Goal: Information Seeking & Learning: Check status

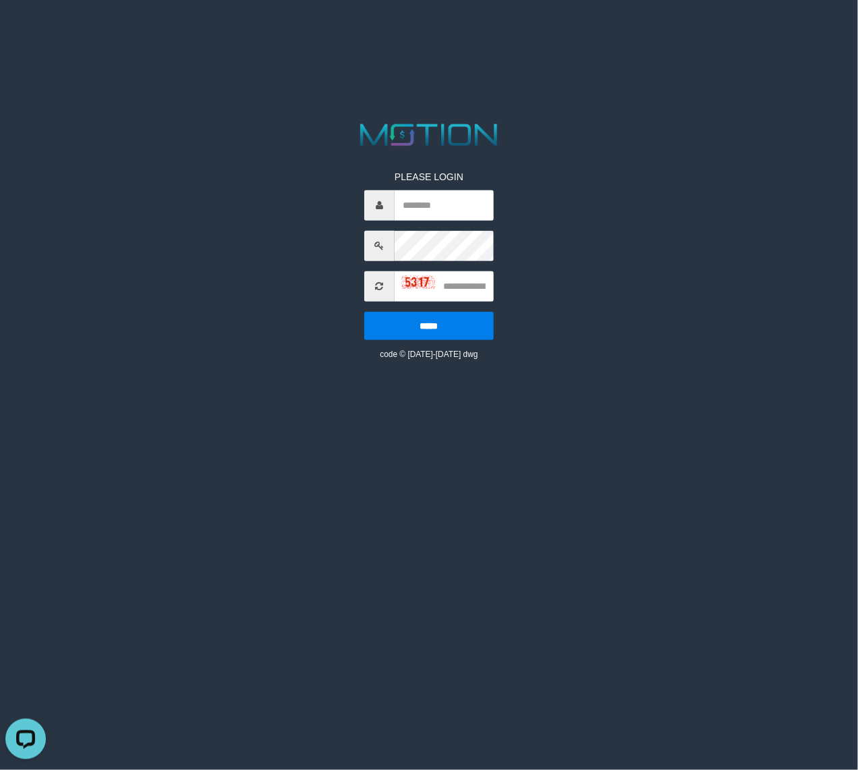
click at [542, 34] on html "PLEASE LOGIN ***** code © 2012-2018 dwg" at bounding box center [429, 17] width 858 height 34
click at [655, 34] on html "PLEASE LOGIN ***** code © 2012-2018 dwg" at bounding box center [429, 17] width 858 height 34
click at [382, 34] on html "PLEASE LOGIN ***** code © 2012-2018 dwg" at bounding box center [429, 17] width 858 height 34
drag, startPoint x: 432, startPoint y: 207, endPoint x: 402, endPoint y: 210, distance: 30.5
click at [432, 207] on input "text" at bounding box center [444, 205] width 99 height 30
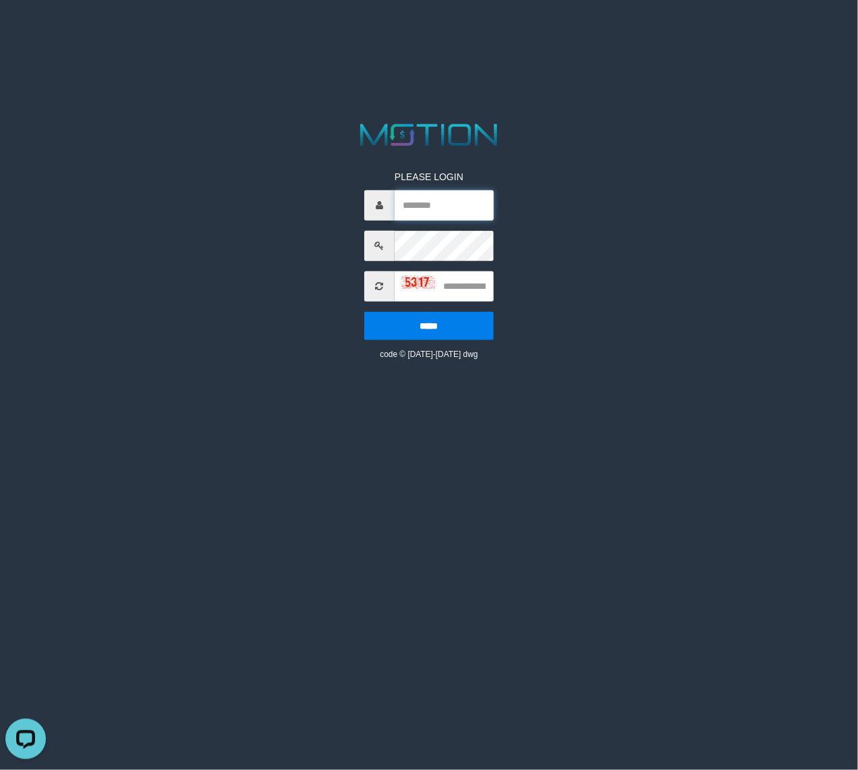
paste input "**********"
type input "**********"
click at [472, 288] on input "text" at bounding box center [444, 286] width 99 height 30
type input "****"
click at [364, 312] on input "*****" at bounding box center [429, 326] width 130 height 28
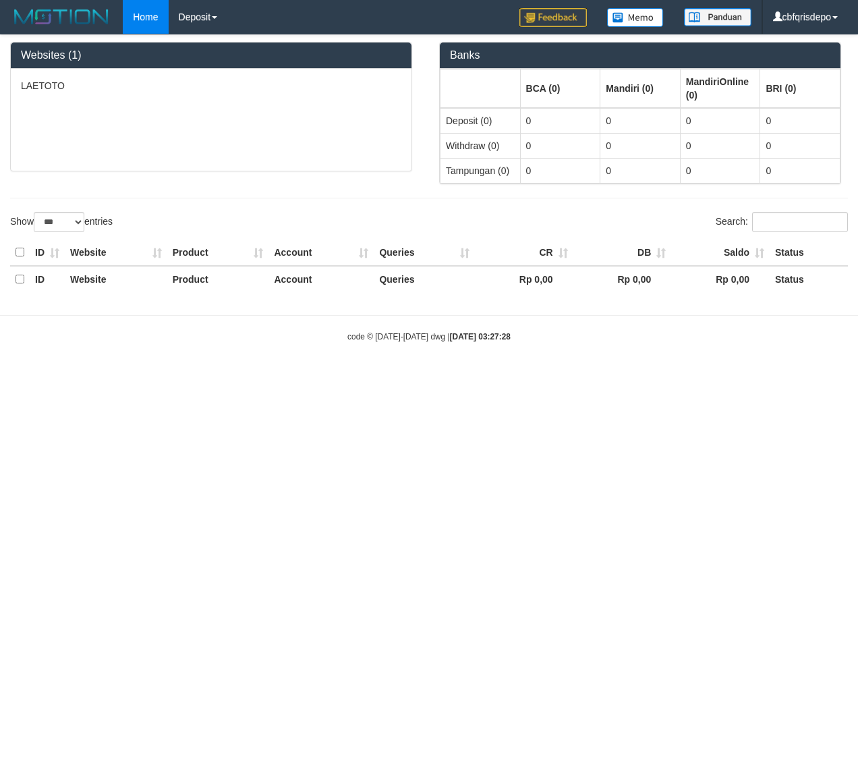
select select "***"
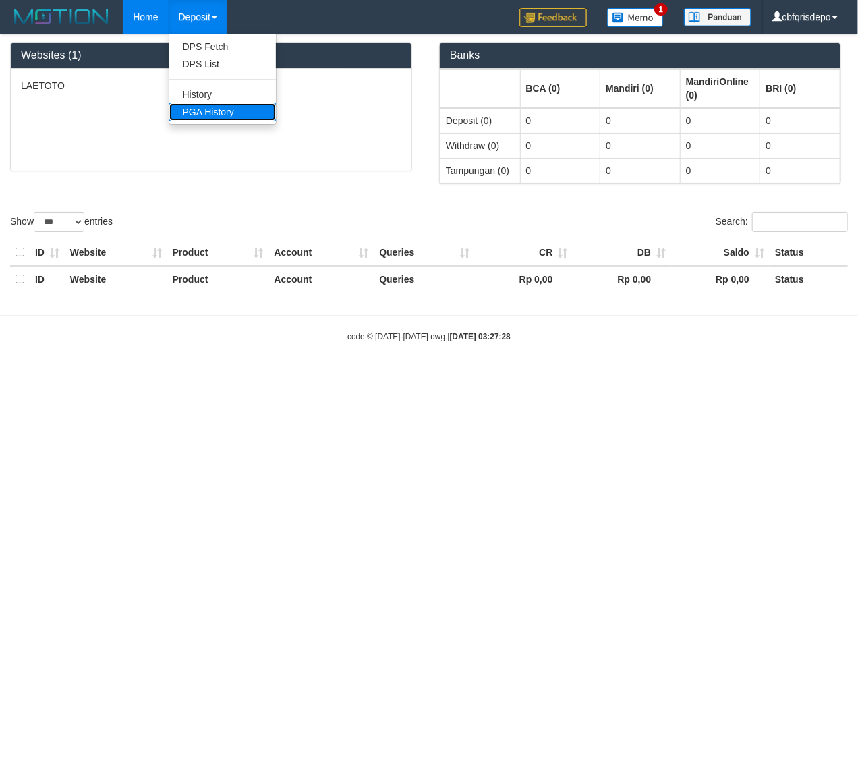
click at [224, 116] on link "PGA History" at bounding box center [222, 112] width 107 height 18
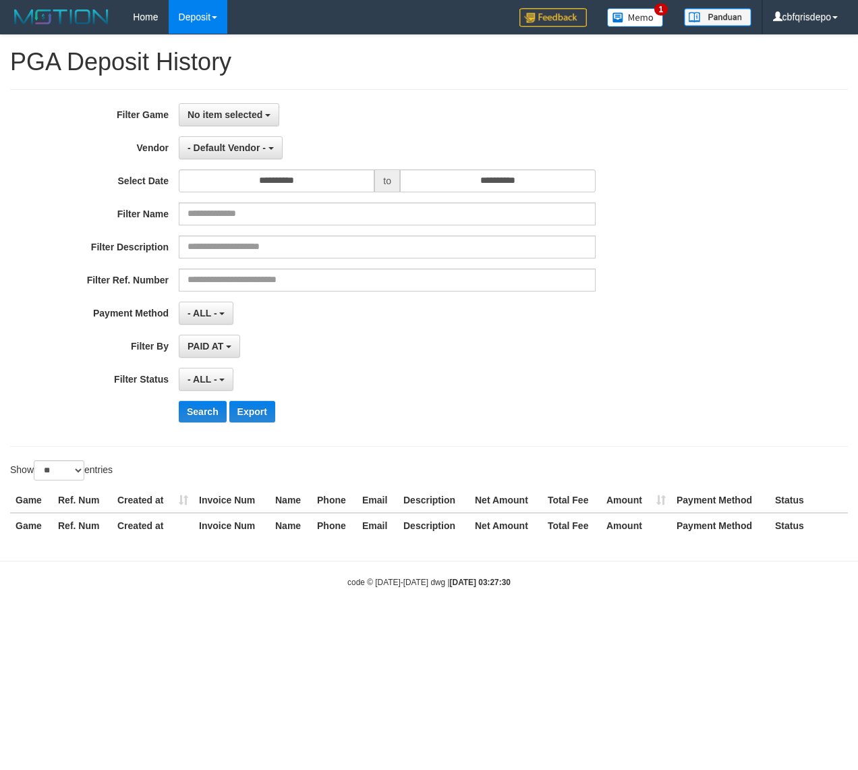
select select
select select "**"
click at [233, 100] on div "**********" at bounding box center [429, 268] width 838 height 358
click at [232, 109] on span "No item selected" at bounding box center [225, 114] width 75 height 11
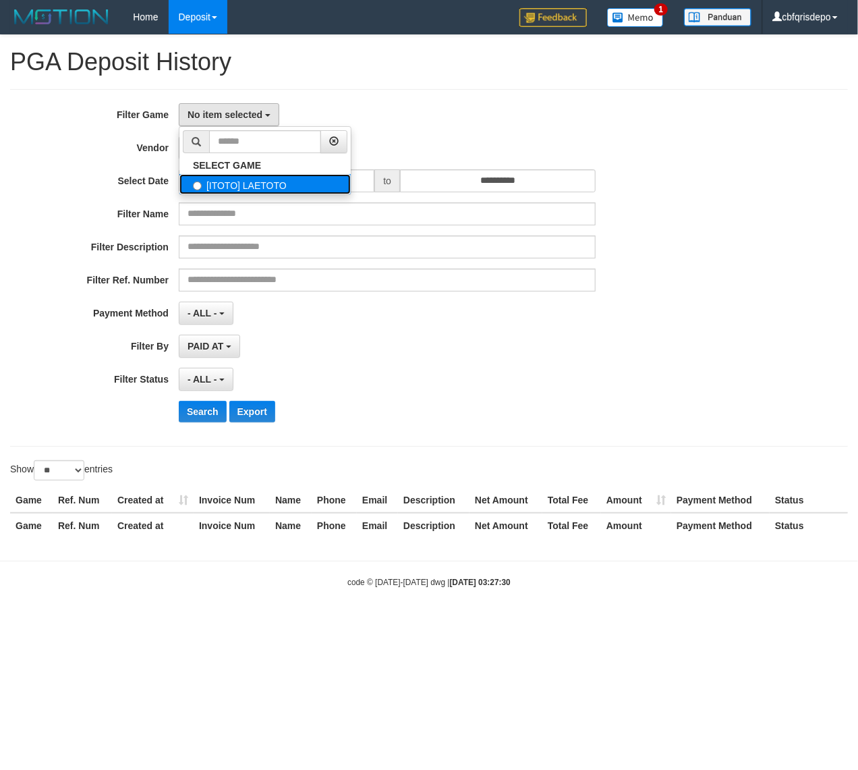
click at [265, 185] on label "[ITOTO] LAETOTO" at bounding box center [265, 184] width 171 height 20
select select "****"
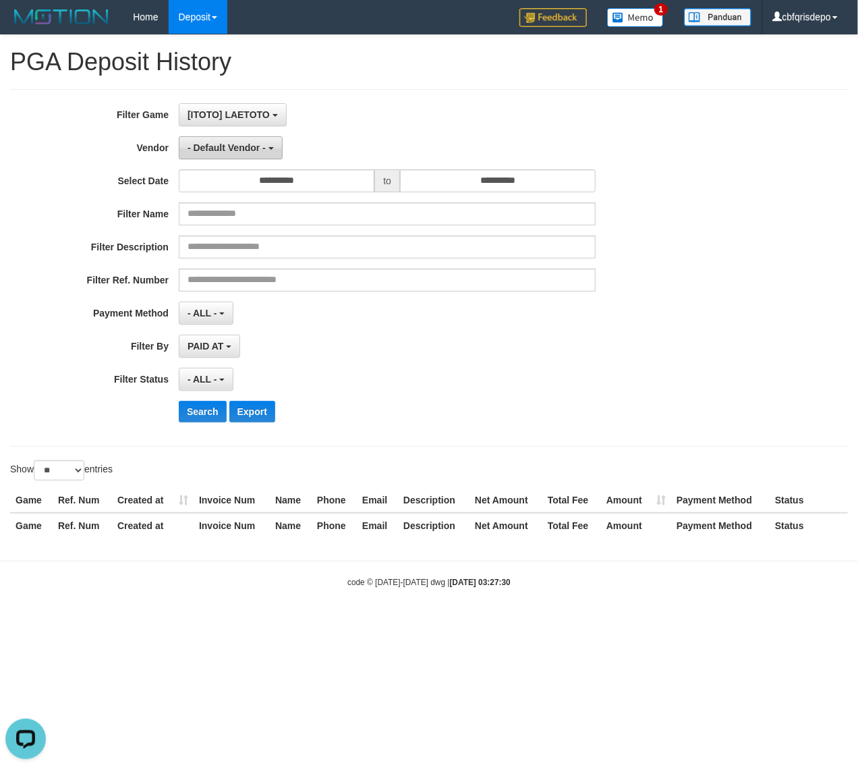
click at [250, 144] on span "- Default Vendor -" at bounding box center [227, 147] width 78 height 11
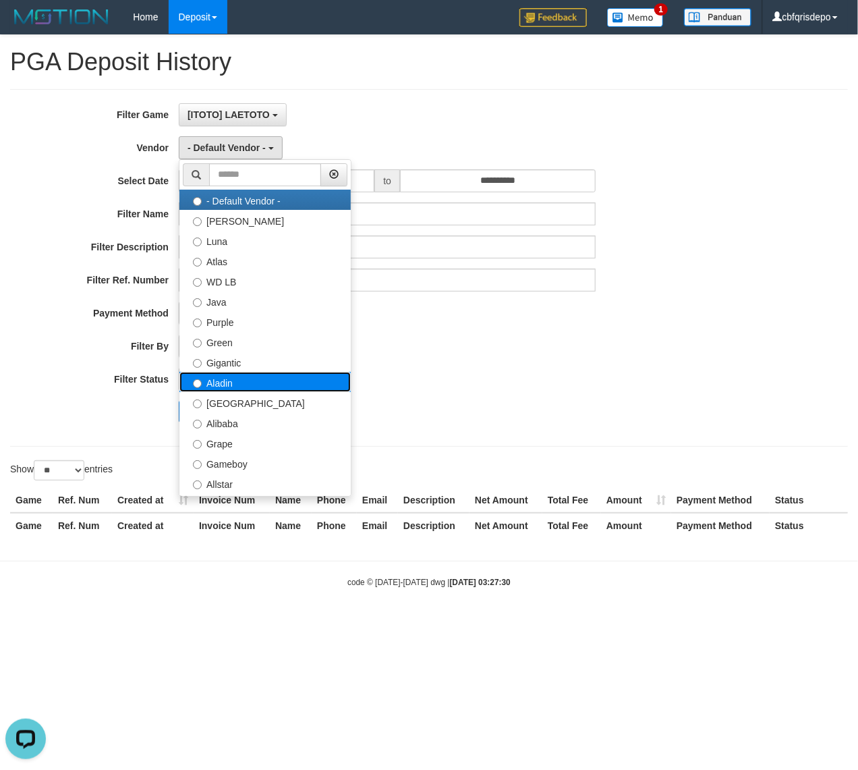
click at [245, 386] on label "Aladin" at bounding box center [265, 382] width 171 height 20
select select "**********"
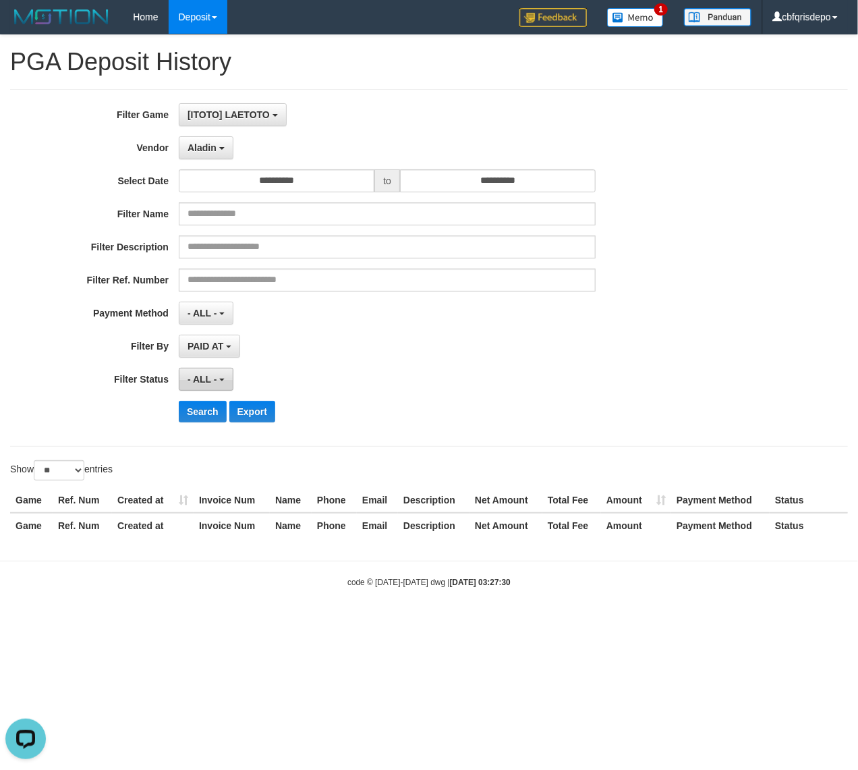
click at [213, 377] on span "- ALL -" at bounding box center [203, 379] width 30 height 11
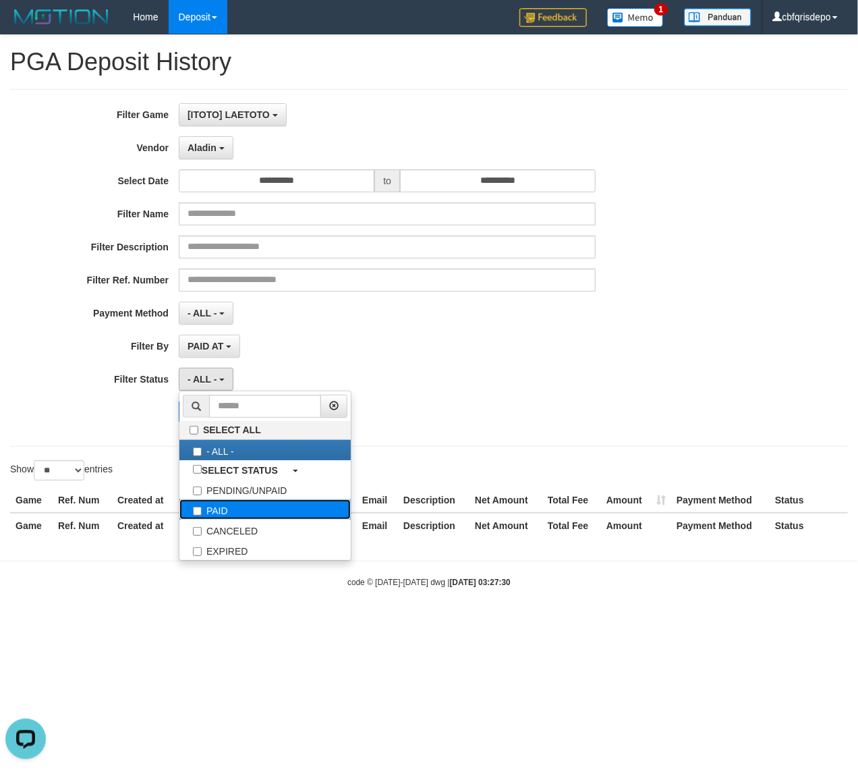
click at [242, 515] on label "PAID" at bounding box center [265, 509] width 171 height 20
select select "*"
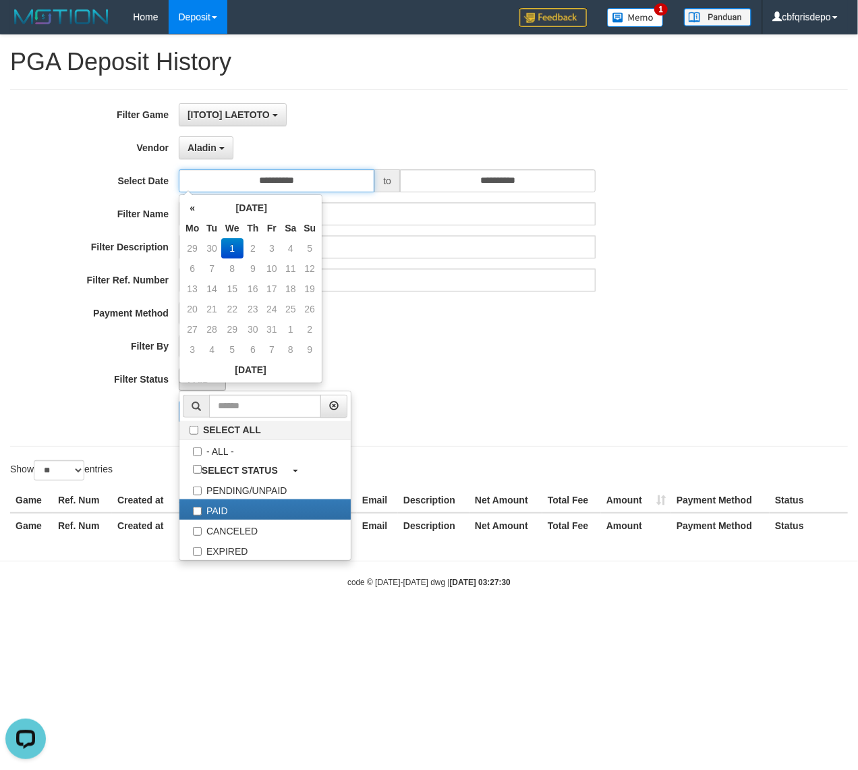
click at [325, 180] on input "**********" at bounding box center [277, 180] width 196 height 23
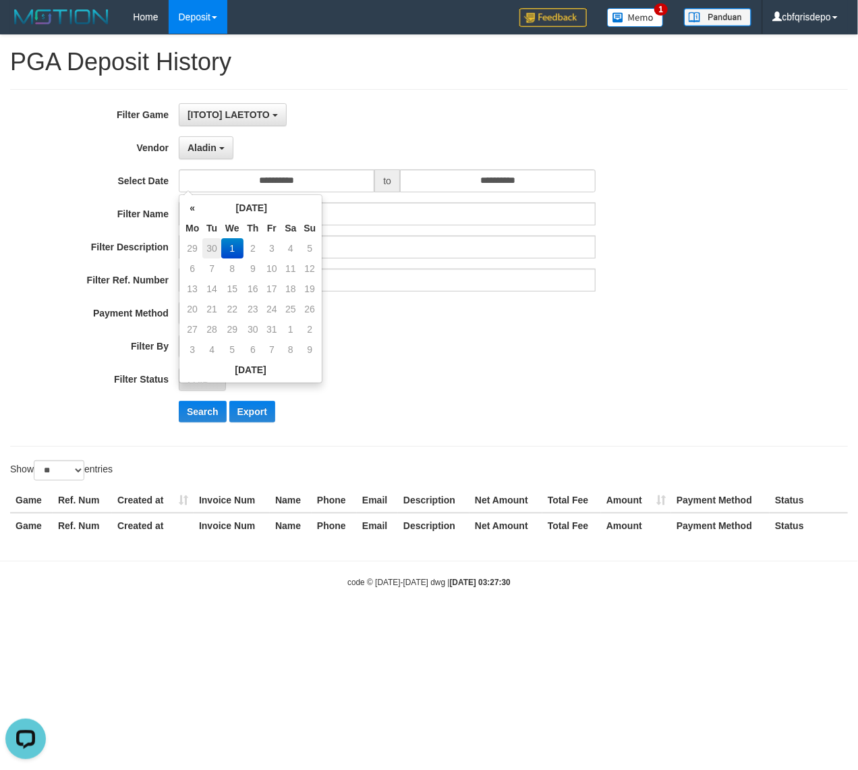
click at [213, 242] on td "30" at bounding box center [211, 248] width 19 height 20
type input "**********"
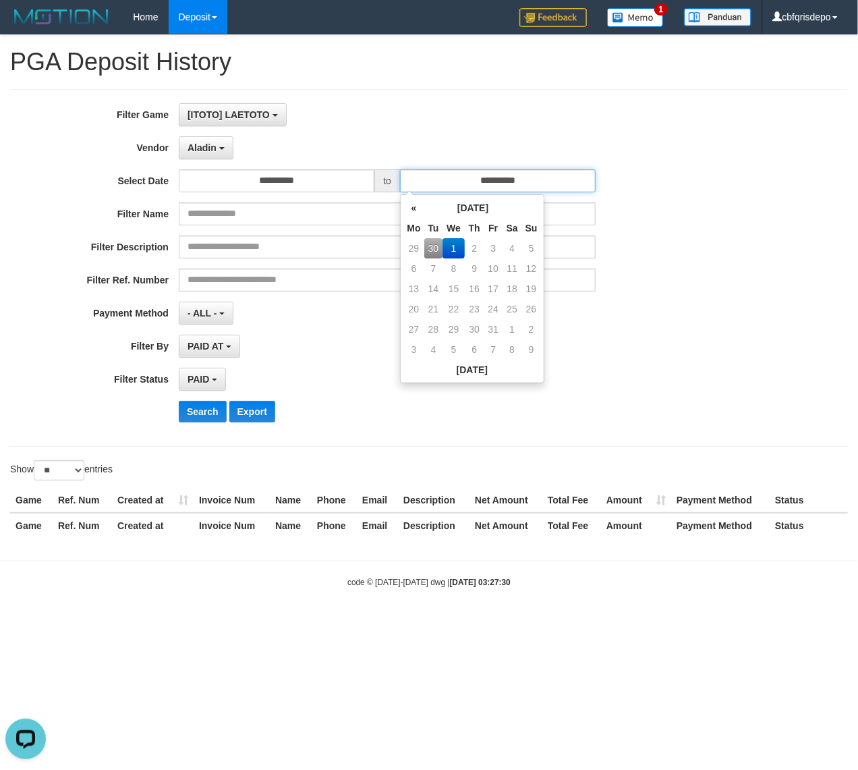
click at [458, 179] on input "**********" at bounding box center [498, 180] width 196 height 23
click at [435, 246] on td "30" at bounding box center [433, 248] width 19 height 20
type input "**********"
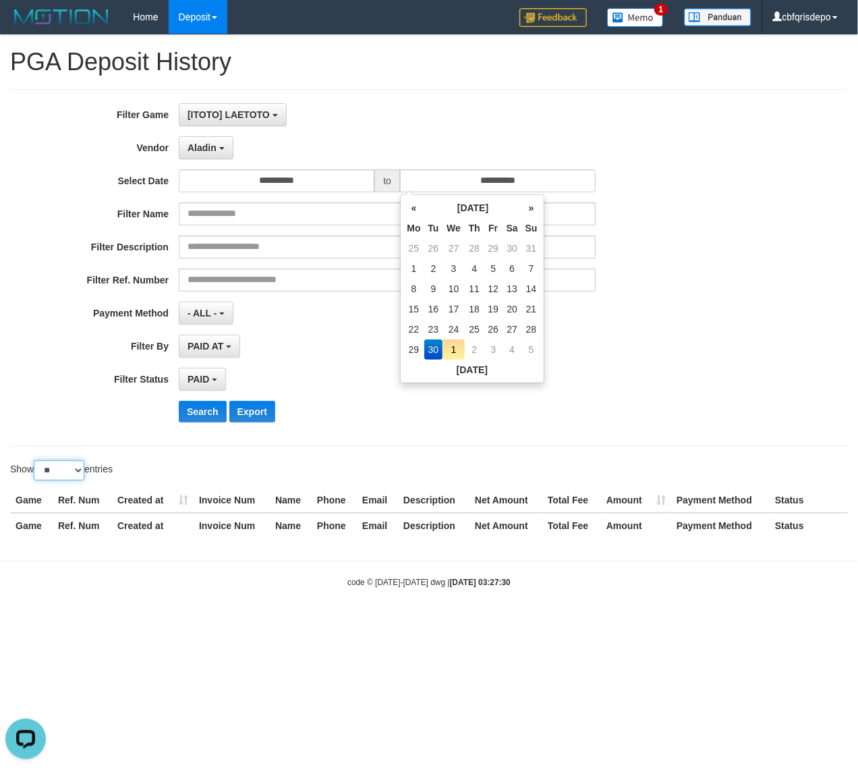
click at [71, 474] on select "** ** ** ***" at bounding box center [59, 470] width 51 height 20
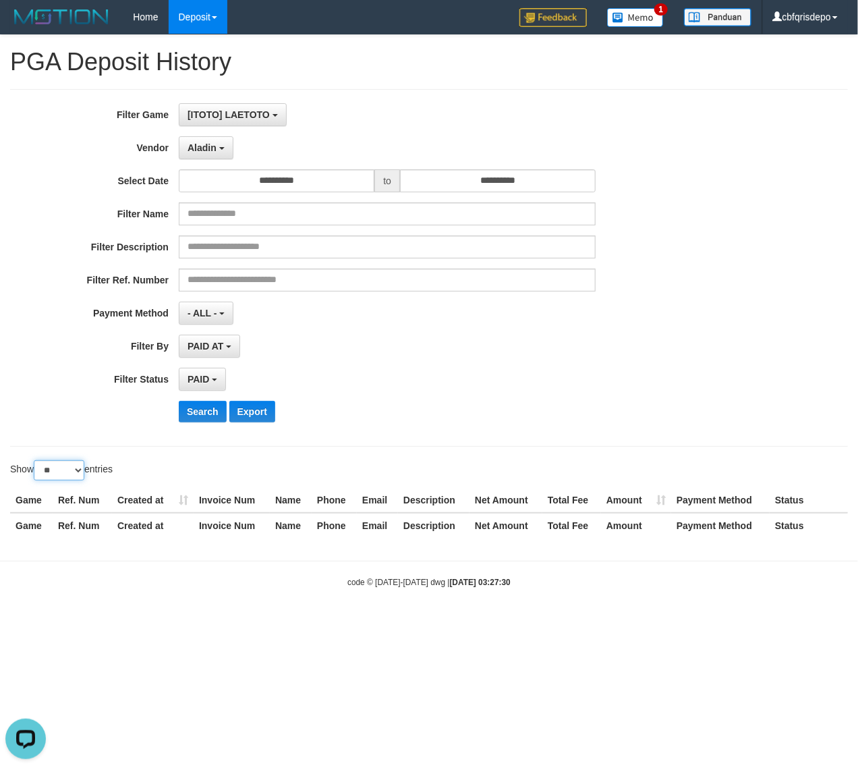
select select "**"
click at [36, 462] on select "** ** ** ***" at bounding box center [59, 470] width 51 height 20
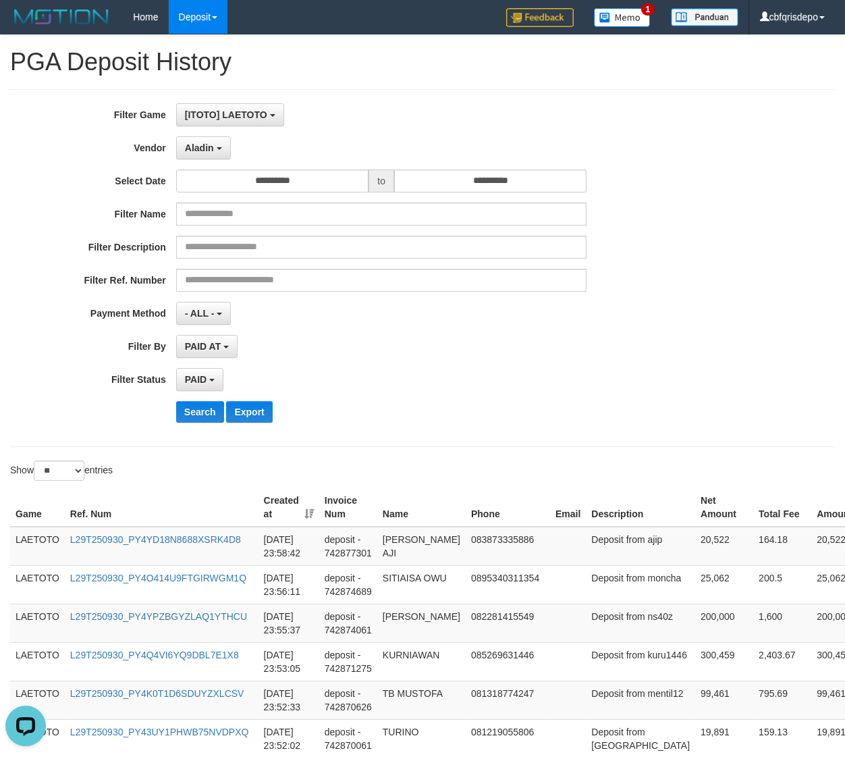
click at [306, 512] on th "Created at" at bounding box center [288, 507] width 61 height 38
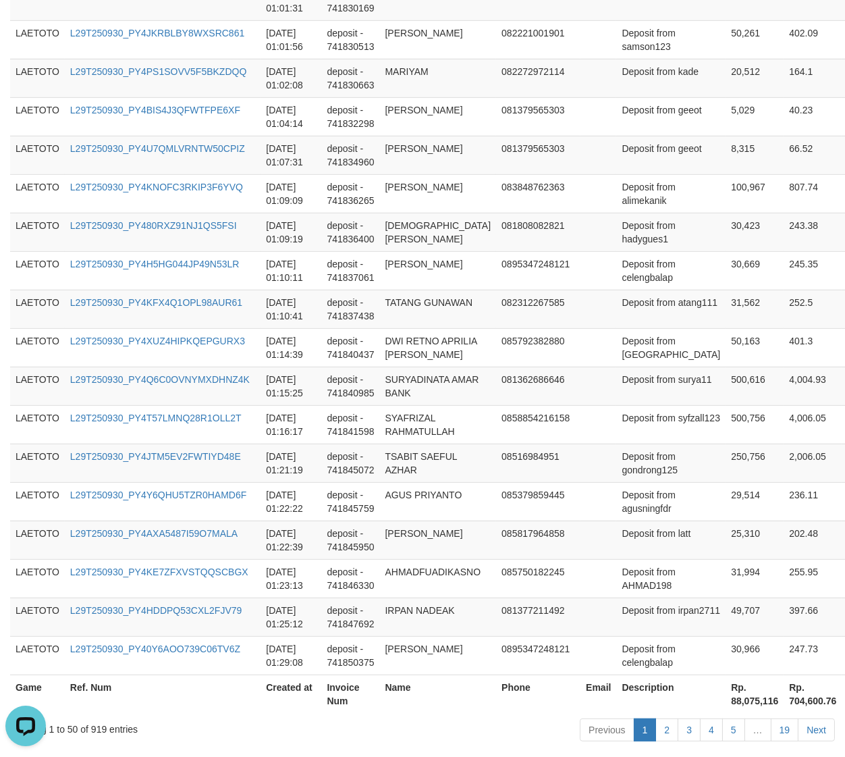
scroll to position [1851, 0]
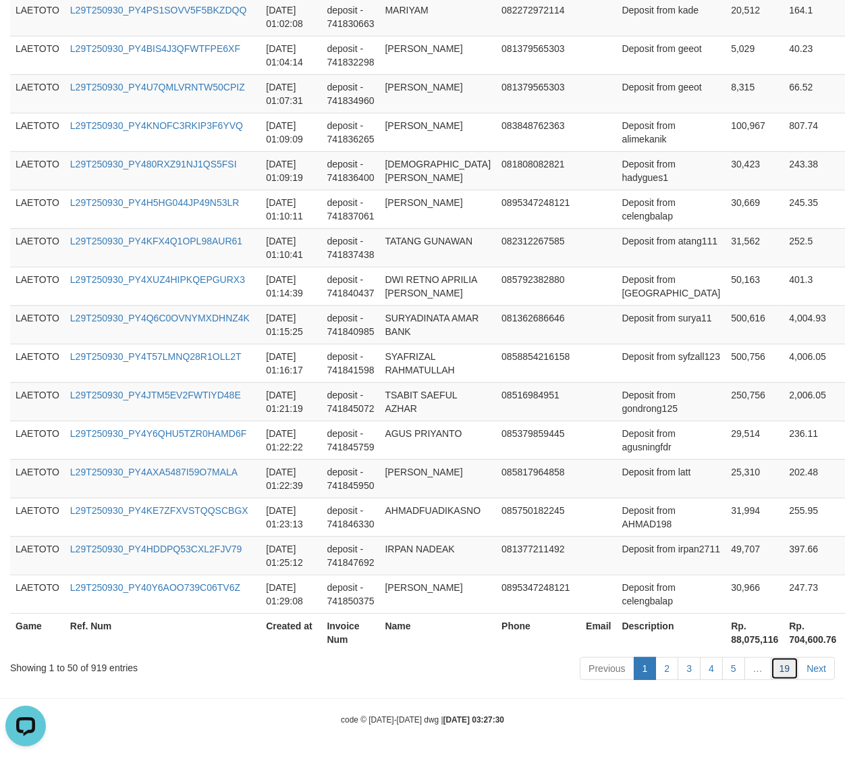
click at [787, 667] on link "19" at bounding box center [785, 668] width 28 height 23
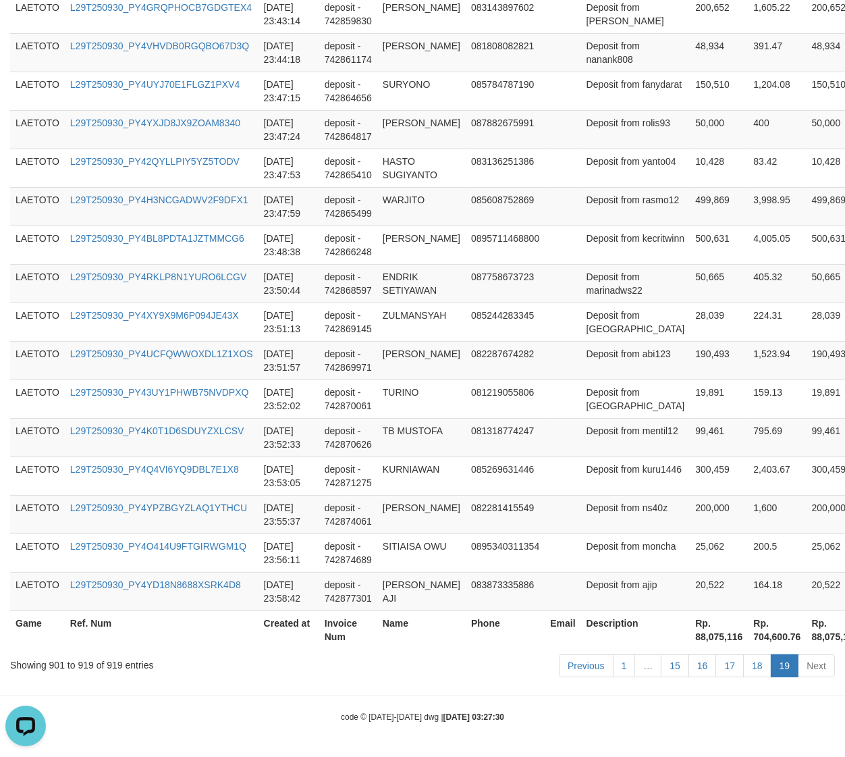
scroll to position [666, 0]
click at [763, 656] on link "18" at bounding box center [757, 665] width 28 height 23
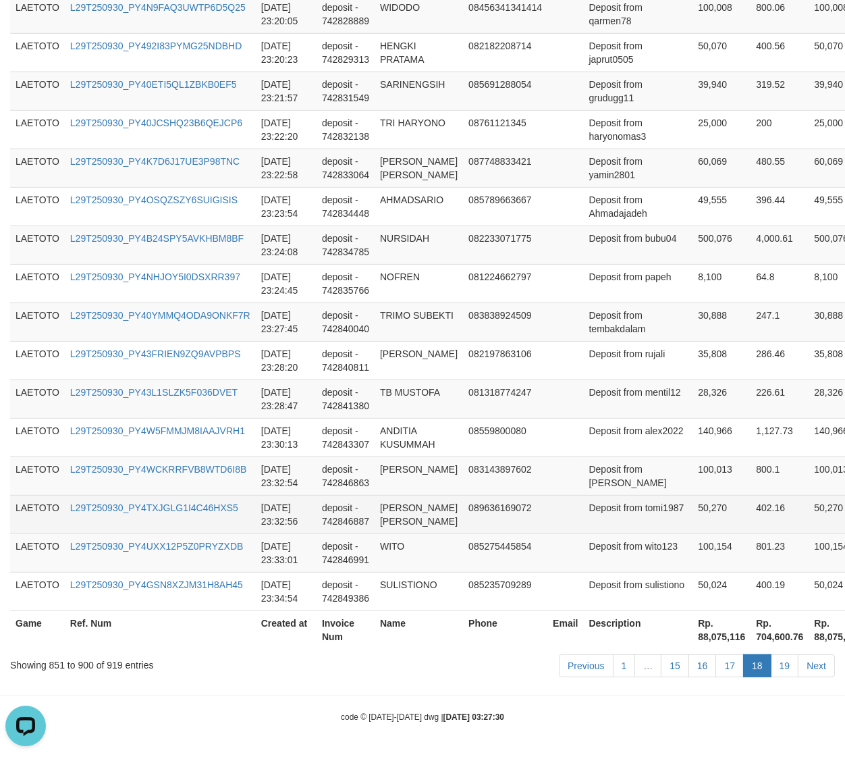
click at [692, 512] on td "50,270" at bounding box center [721, 514] width 58 height 38
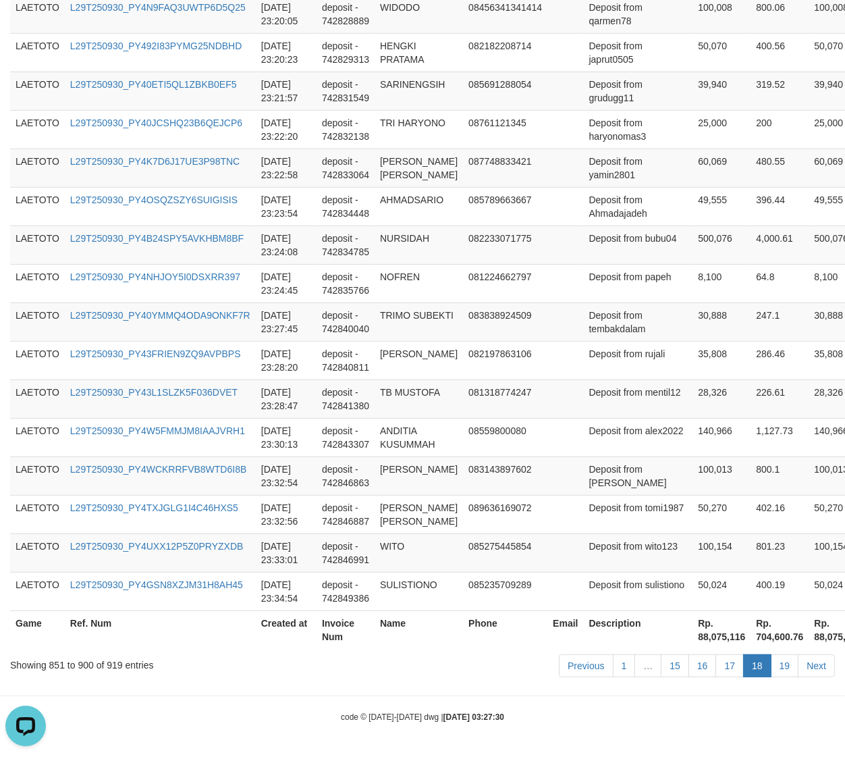
scroll to position [1166, 0]
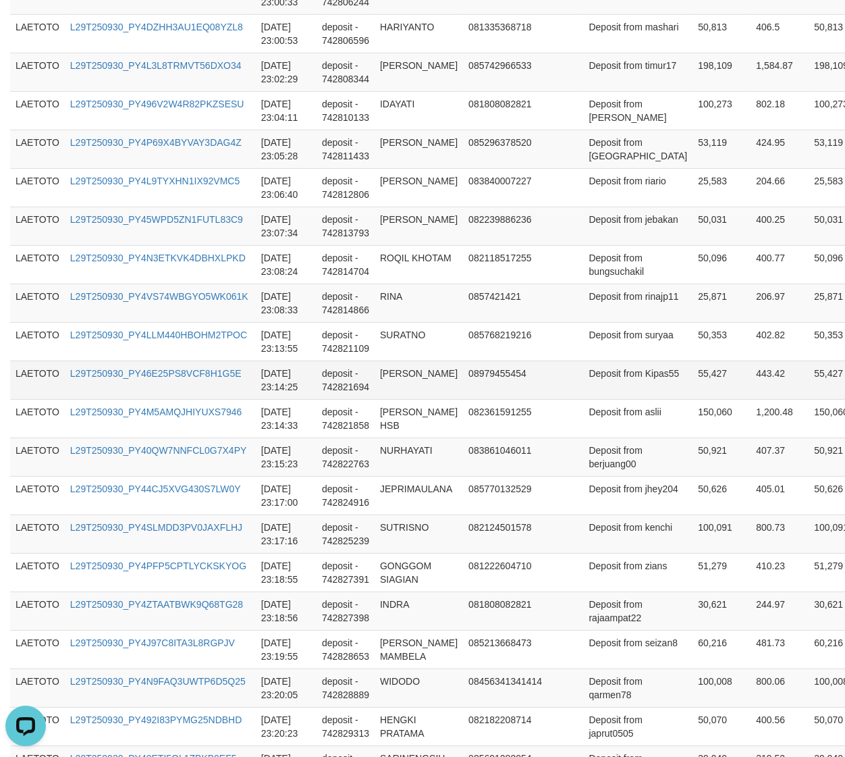
click at [37, 375] on td "LAETOTO" at bounding box center [37, 379] width 55 height 38
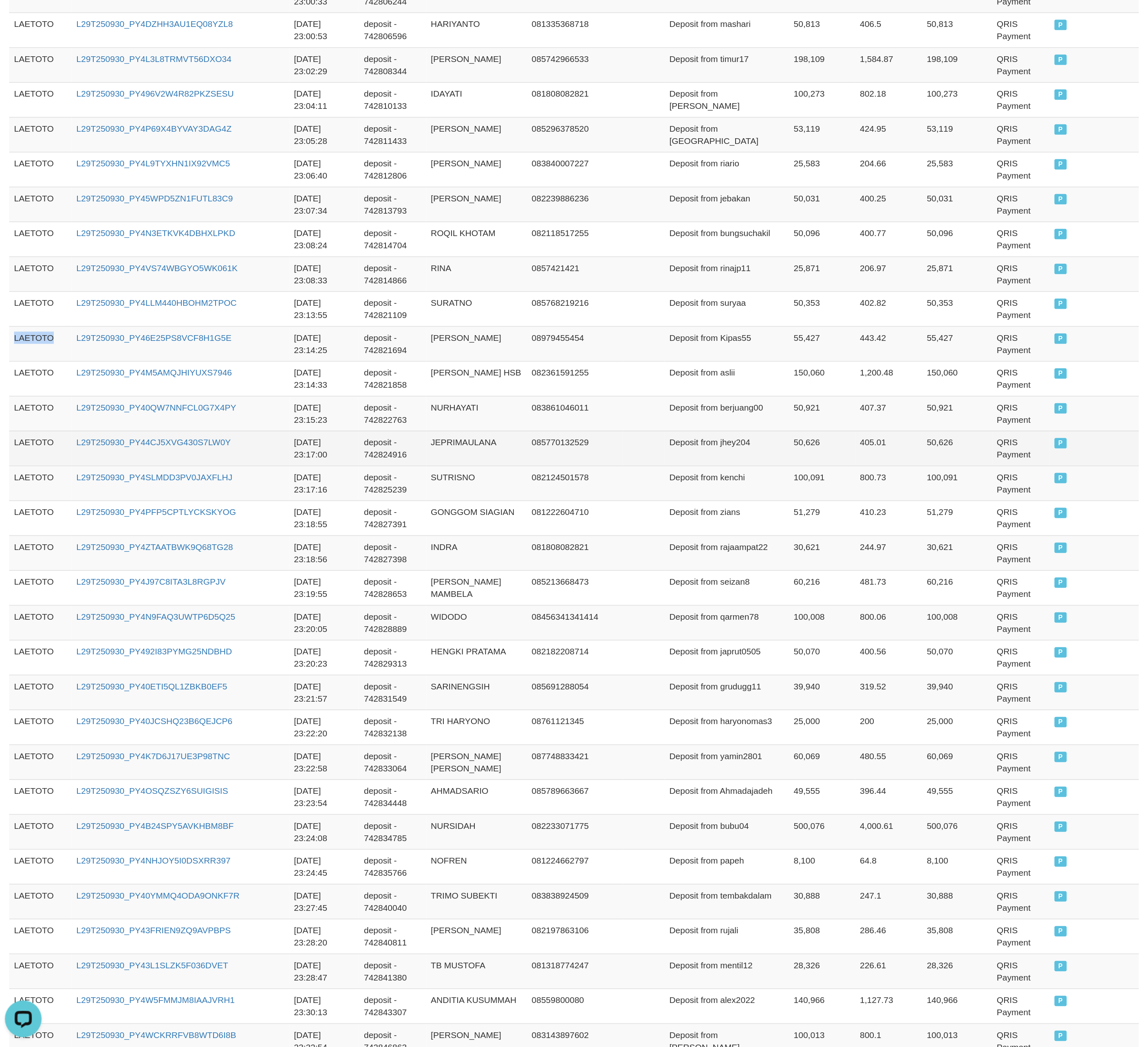
scroll to position [7, 0]
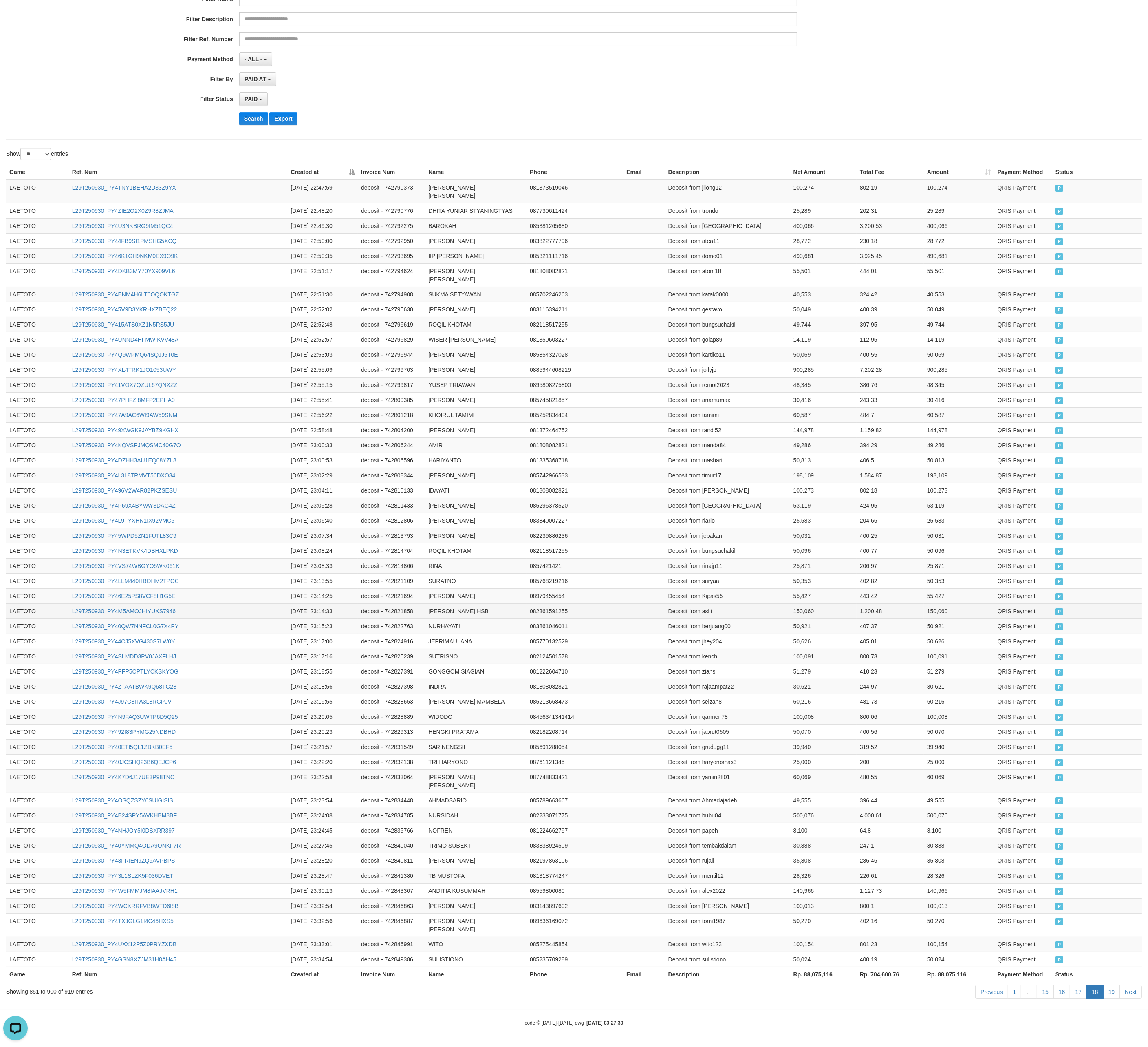
click at [21, 465] on td "LAETOTO" at bounding box center [37, 611] width 63 height 15
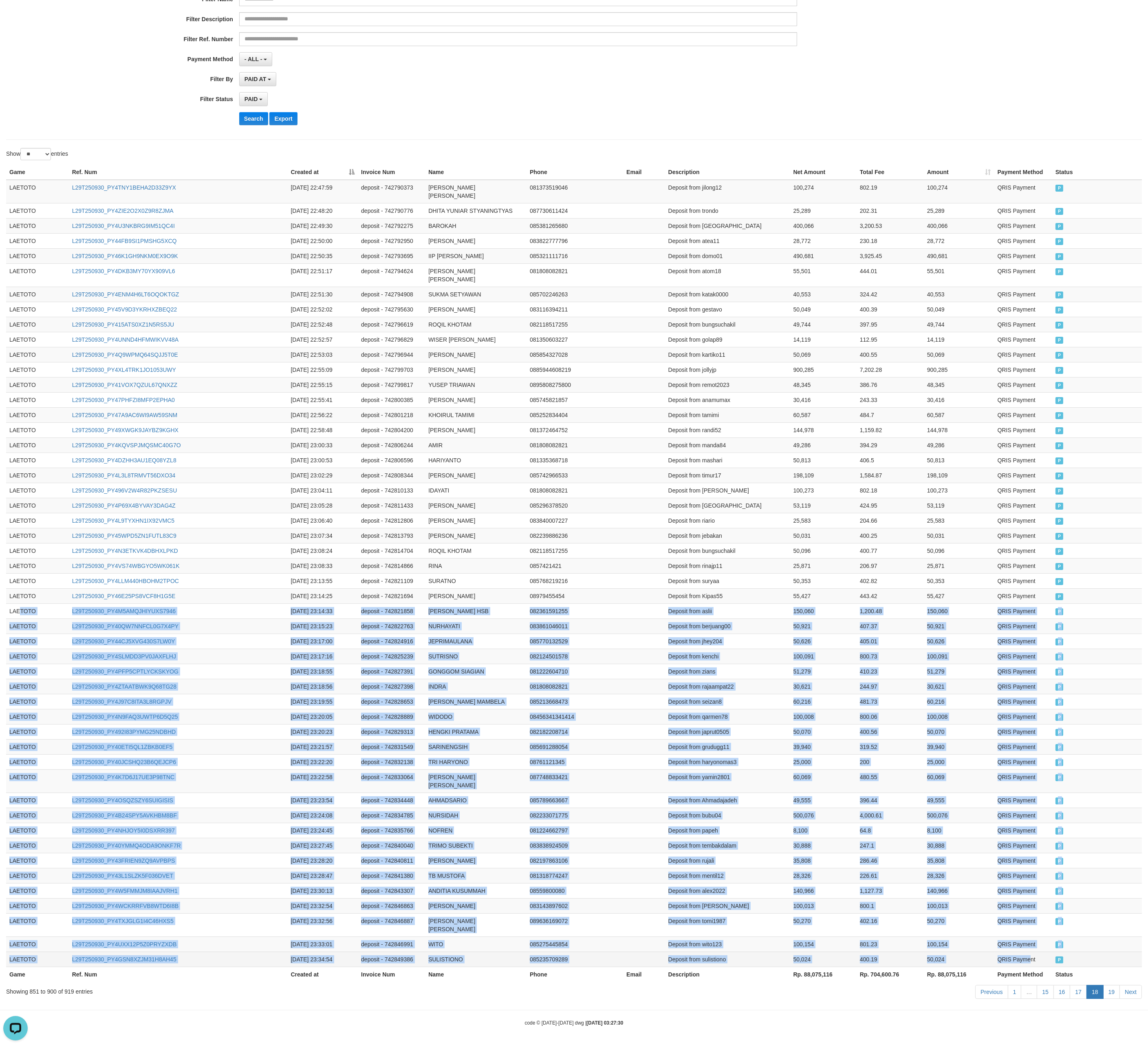
click at [518, 465] on td "QRIS Payment" at bounding box center [1024, 959] width 58 height 15
copy tbody "TOTO L29T250930_PY4M5AMQJHIYUXS7946 [DATE] 23:14:33 deposit - 742821858 [PERSON…"
drag, startPoint x: 823, startPoint y: 739, endPoint x: 832, endPoint y: 759, distance: 21.9
click at [518, 465] on td "50,070" at bounding box center [824, 732] width 66 height 15
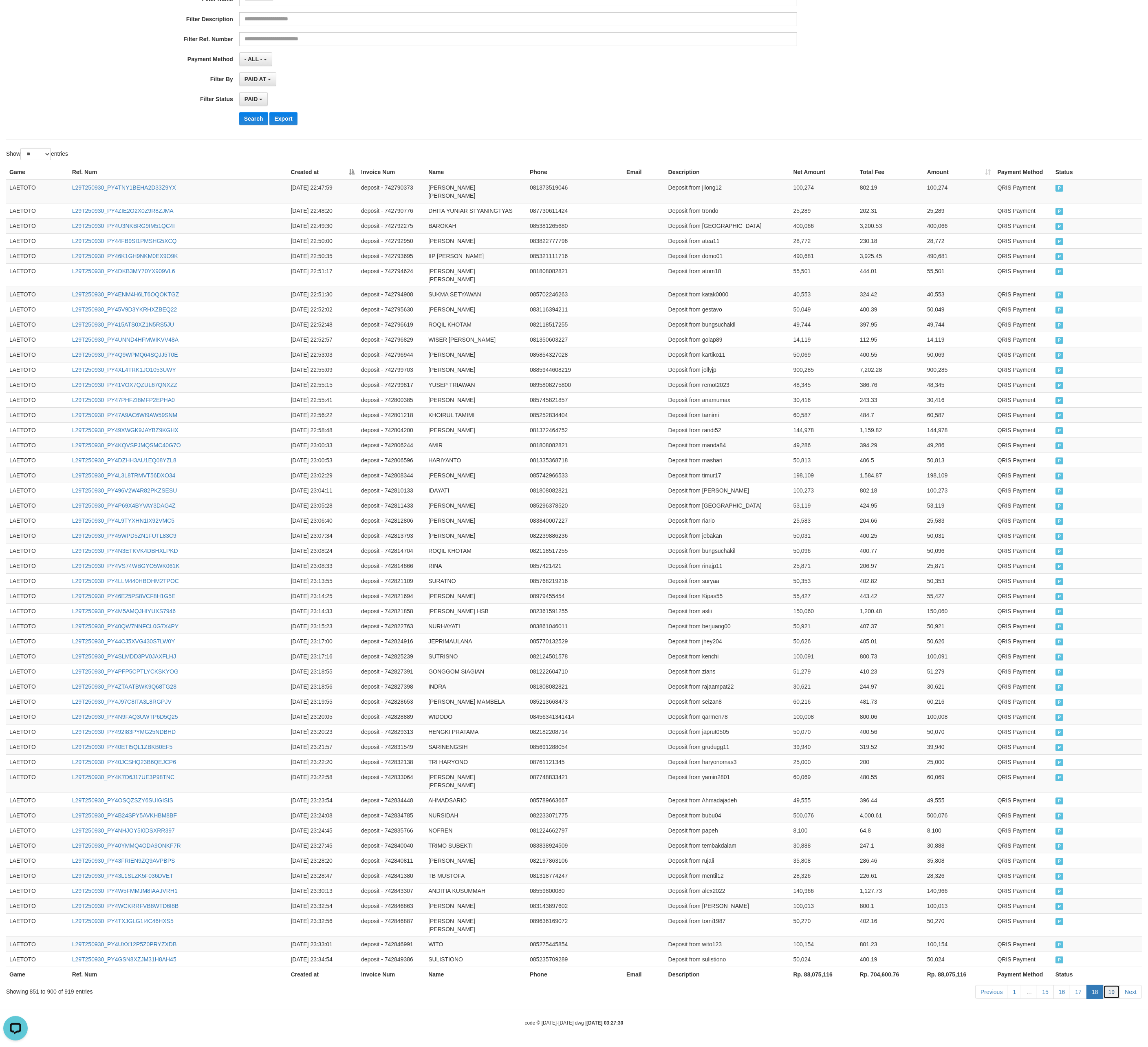
click at [518, 465] on link "19" at bounding box center [1112, 991] width 17 height 14
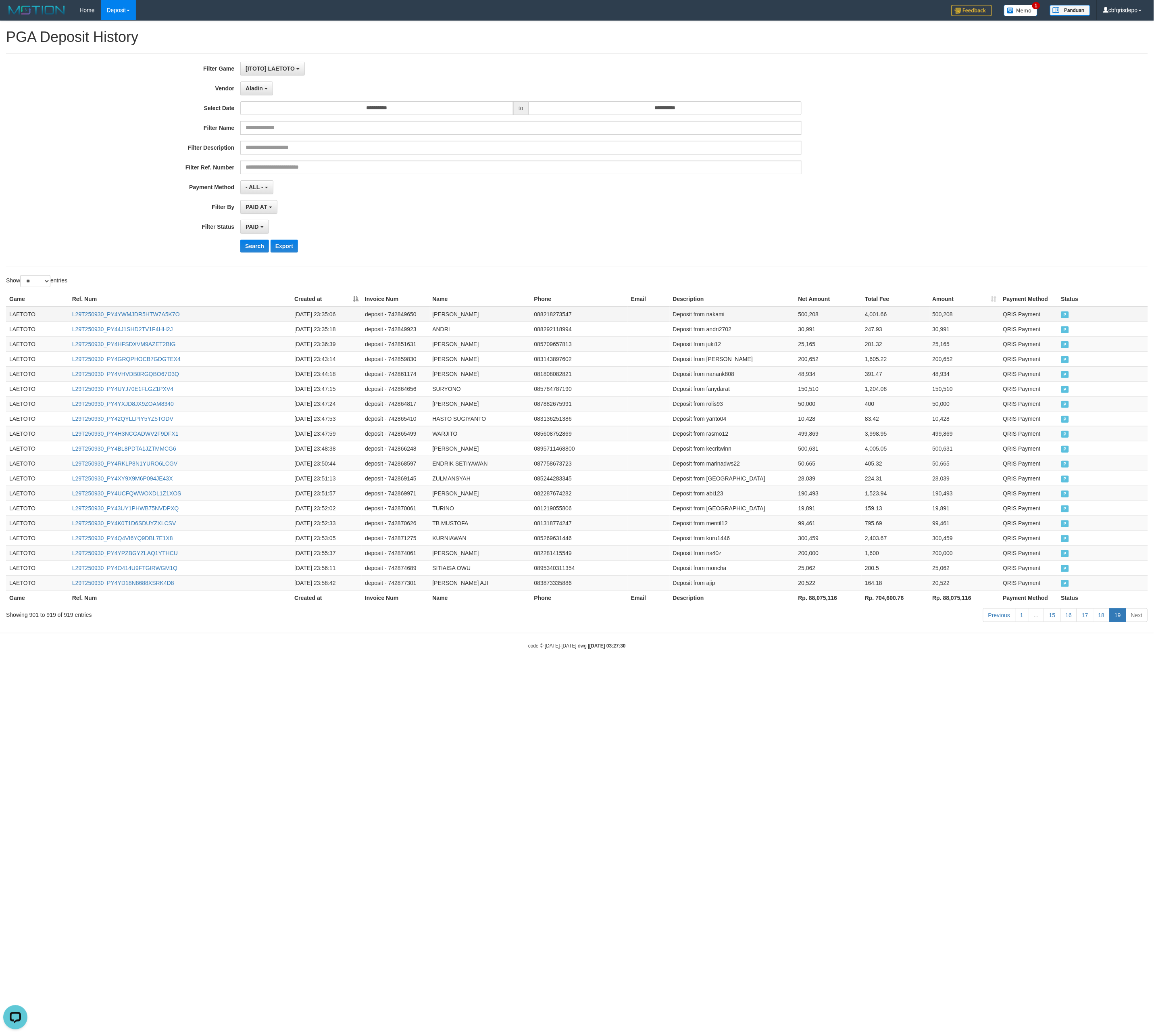
click at [19, 322] on td "LAETOTO" at bounding box center [37, 314] width 63 height 16
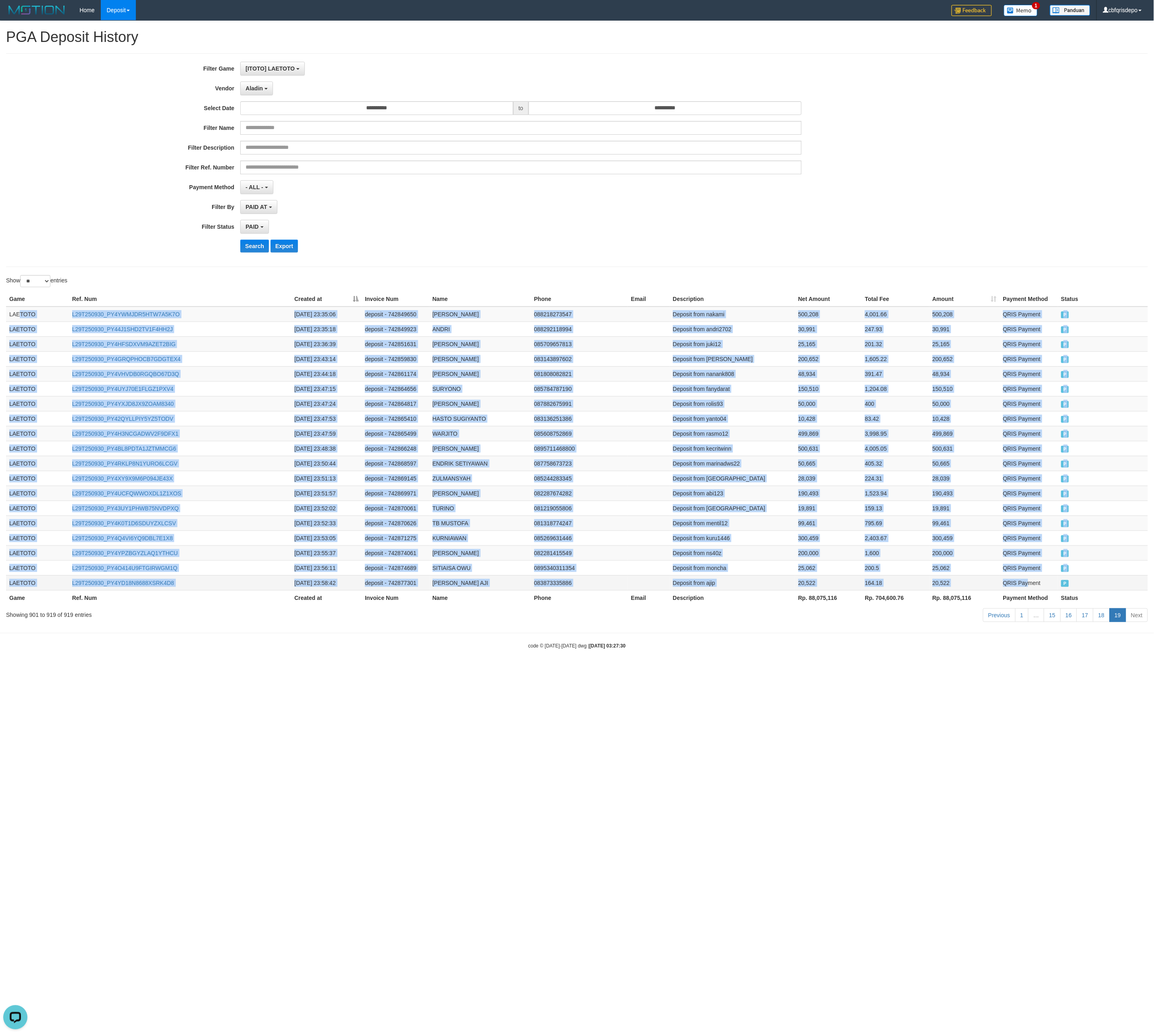
click at [513, 460] on td "QRIS Payment" at bounding box center [1029, 582] width 58 height 15
copy tbody "TOTO L29T250930_PY4YWMJDR5HTW7A5K7O [DATE] 23:35:06 deposit - 742849650 ACHMAD …"
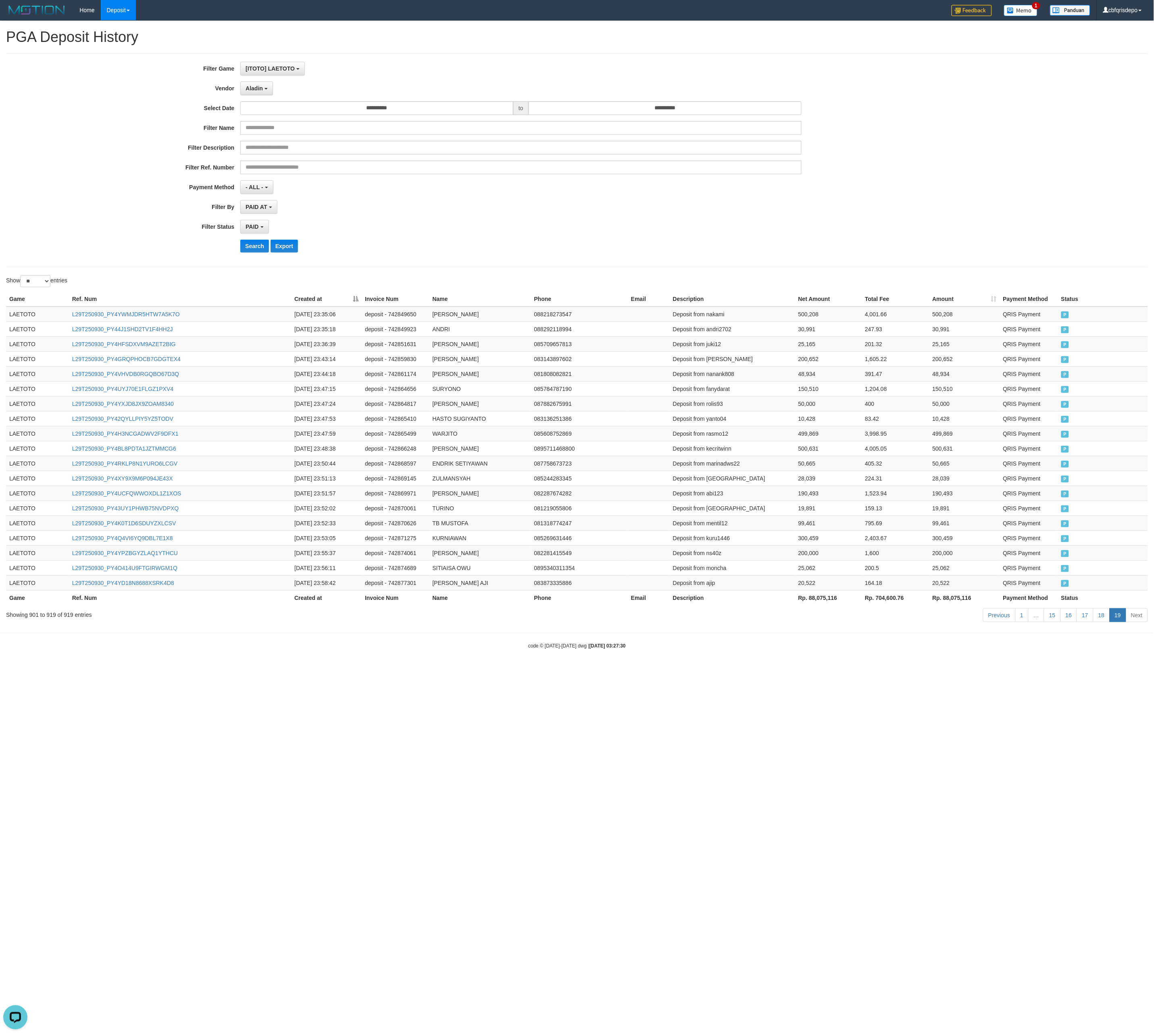
click at [513, 460] on html "**********" at bounding box center [577, 335] width 1154 height 670
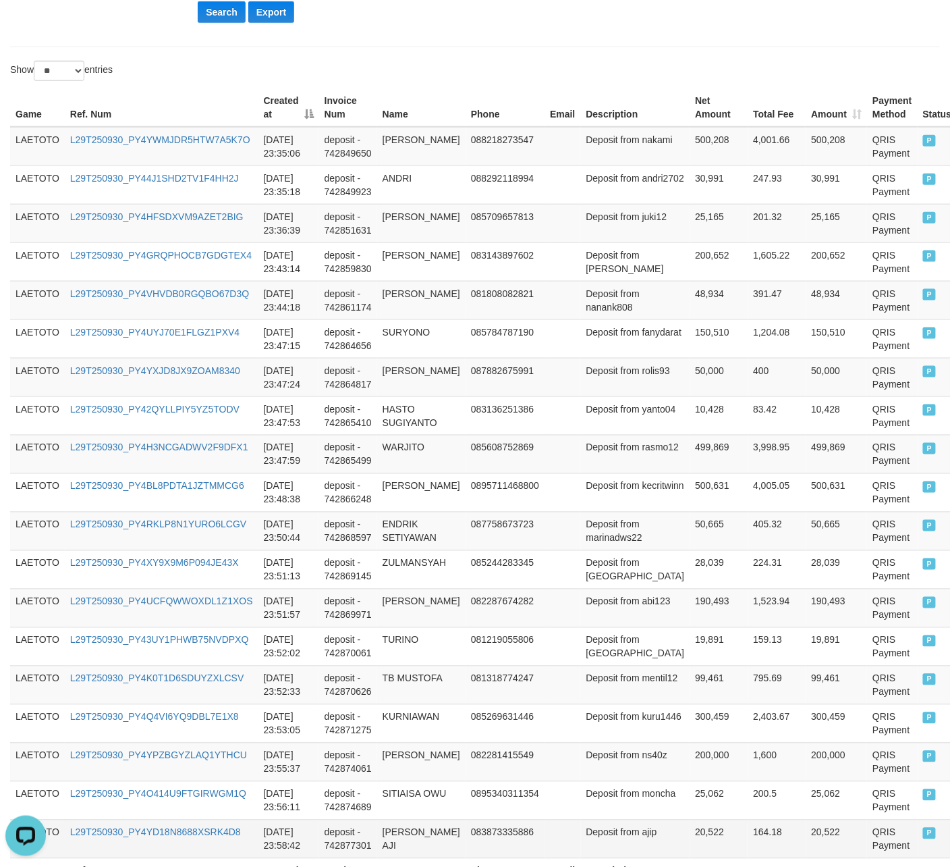
scroll to position [559, 0]
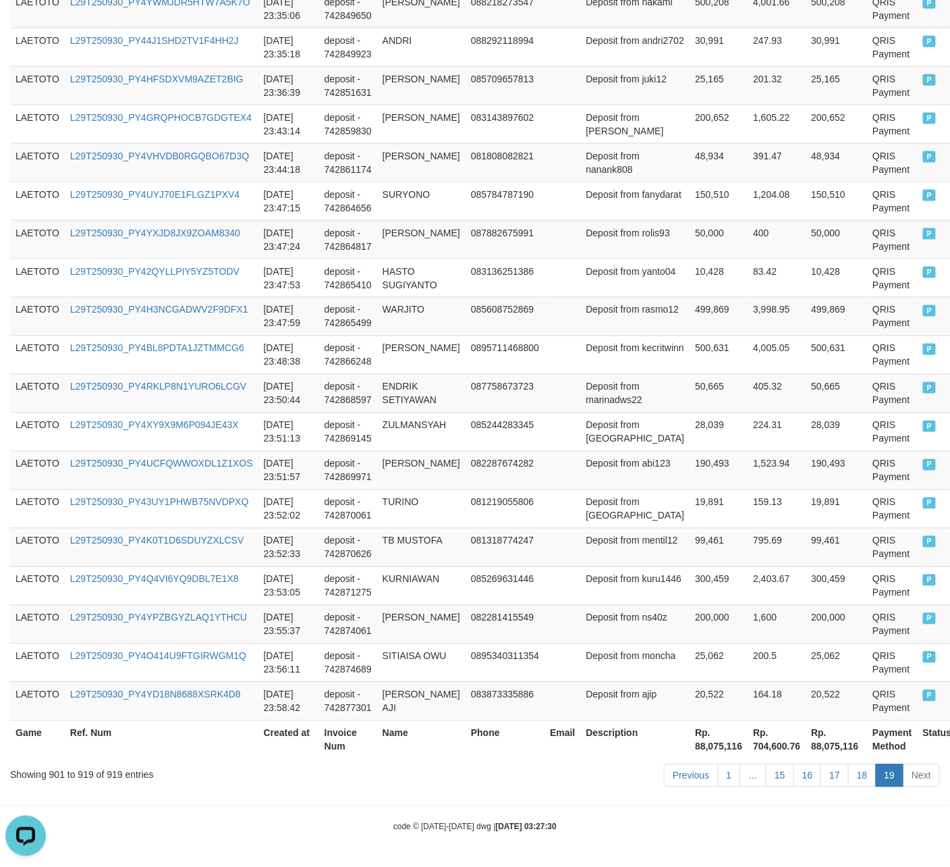
click at [690, 741] on th "Rp. 88,075,116" at bounding box center [719, 739] width 58 height 38
copy th "88,075,116"
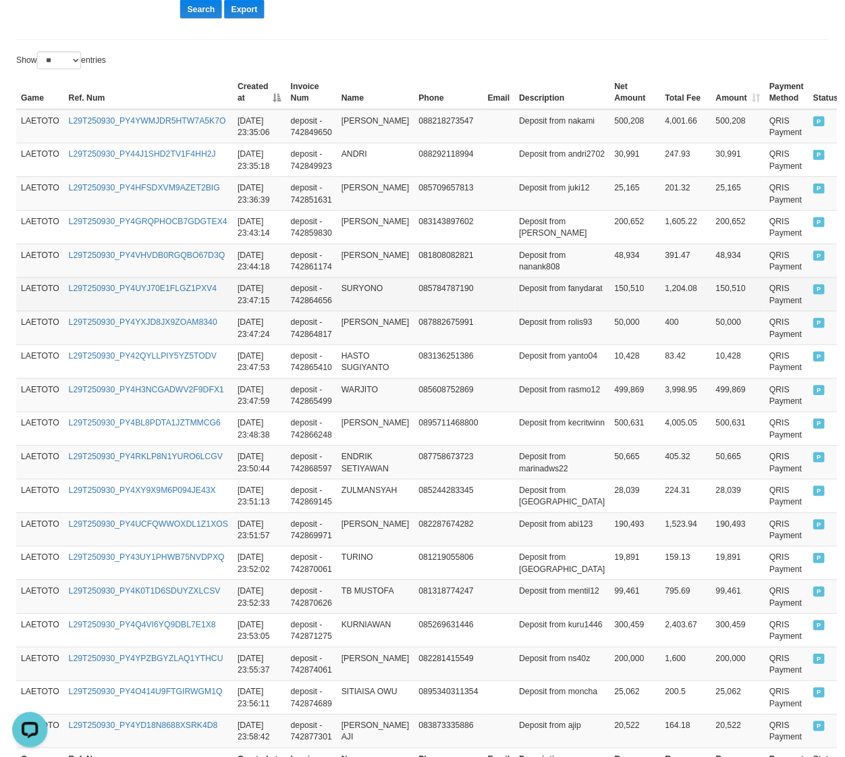
scroll to position [0, 0]
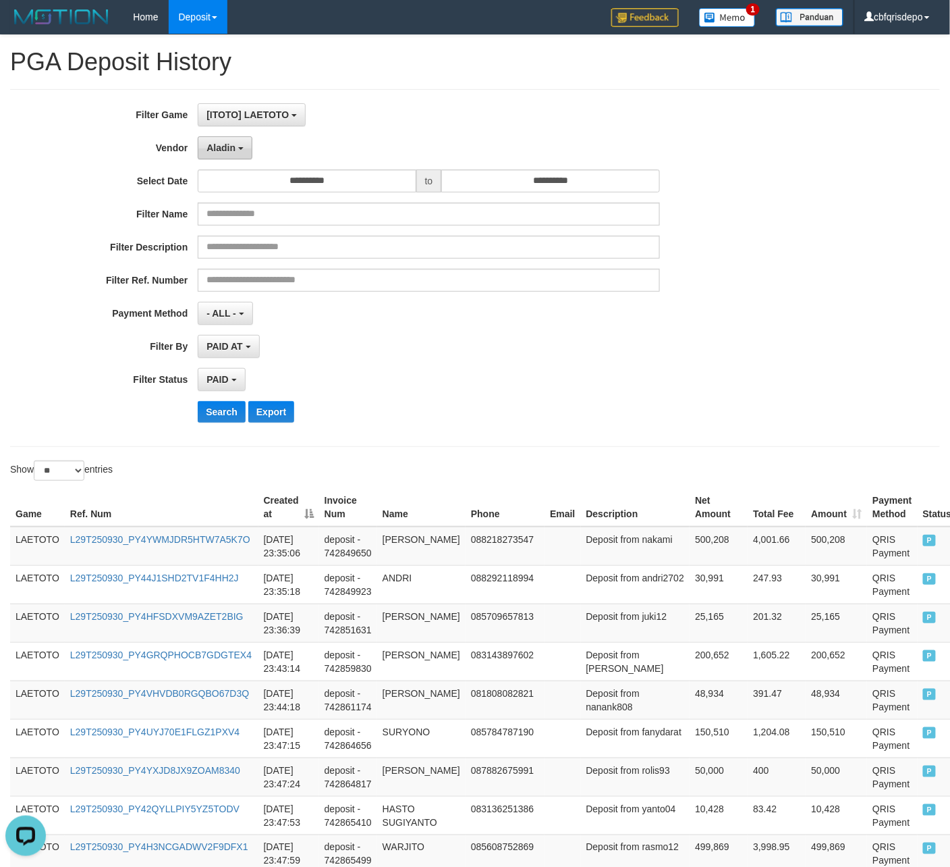
click at [231, 157] on button "Aladin" at bounding box center [225, 147] width 55 height 23
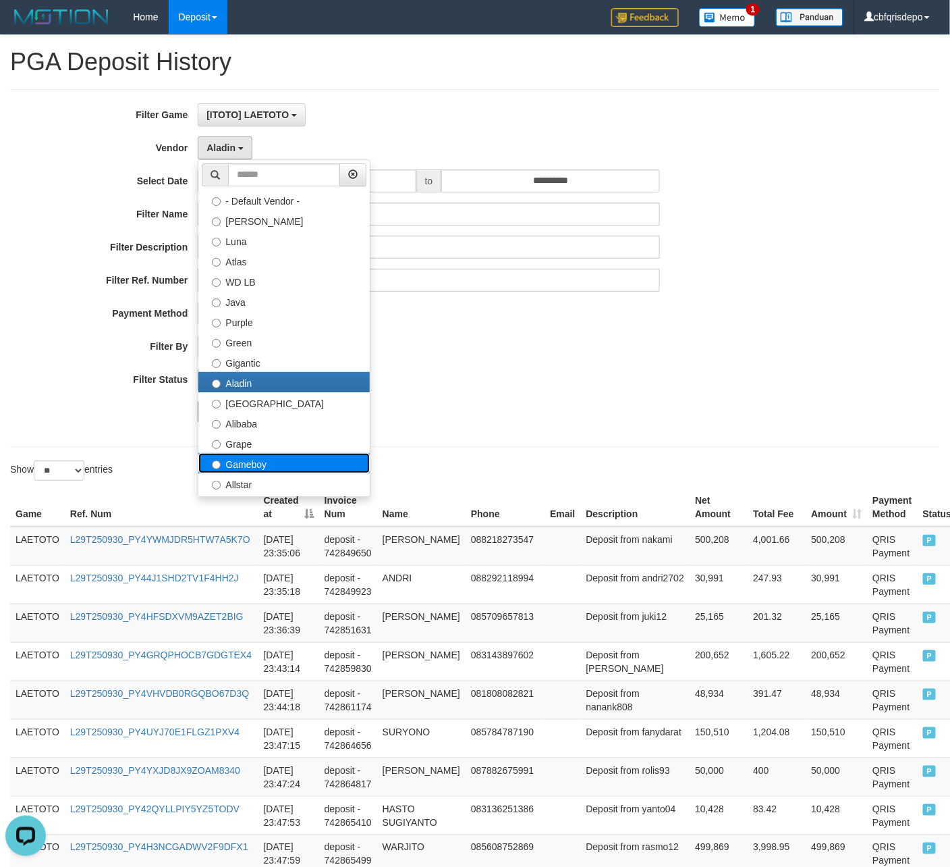
click at [305, 460] on label "Gameboy" at bounding box center [283, 463] width 171 height 20
select select "**********"
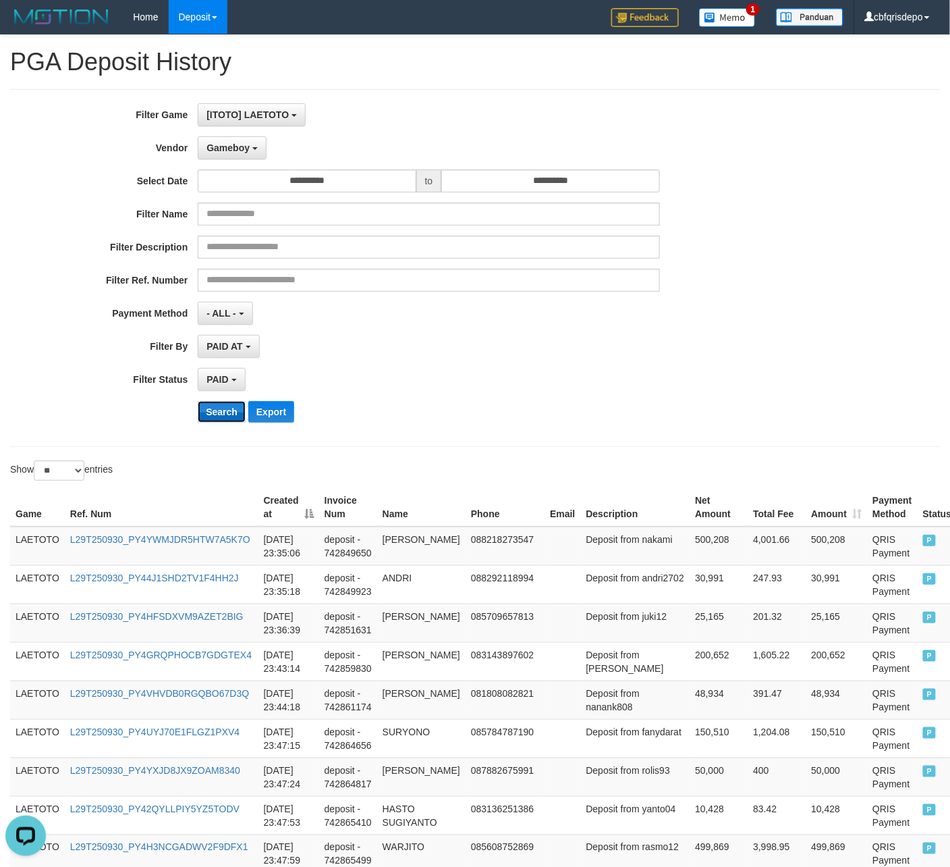
click at [216, 411] on button "Search" at bounding box center [222, 412] width 48 height 22
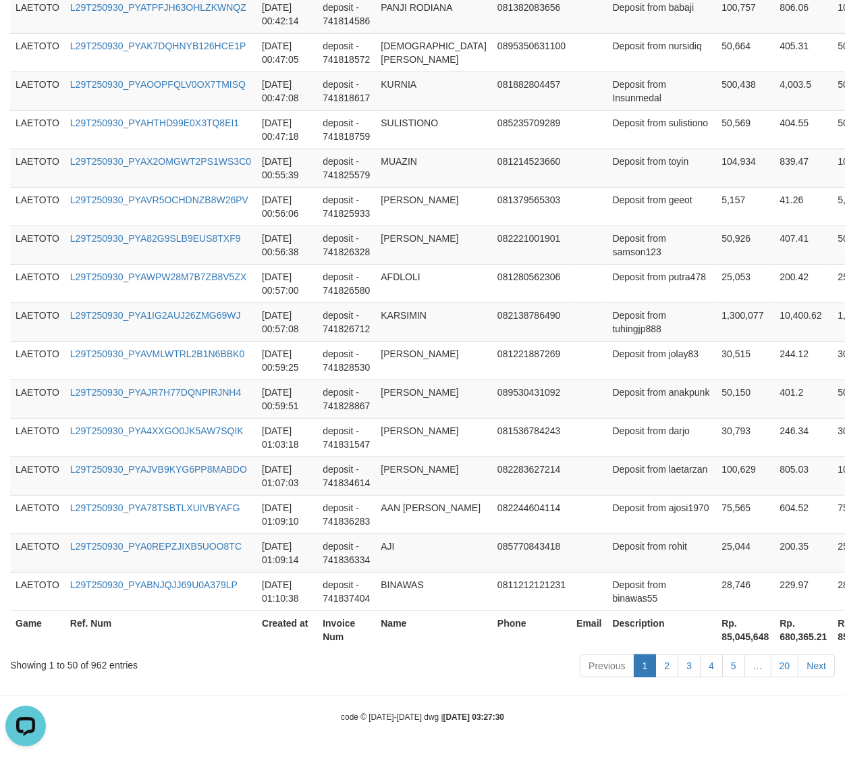
scroll to position [1919, 0]
click at [793, 659] on link "20" at bounding box center [785, 665] width 28 height 23
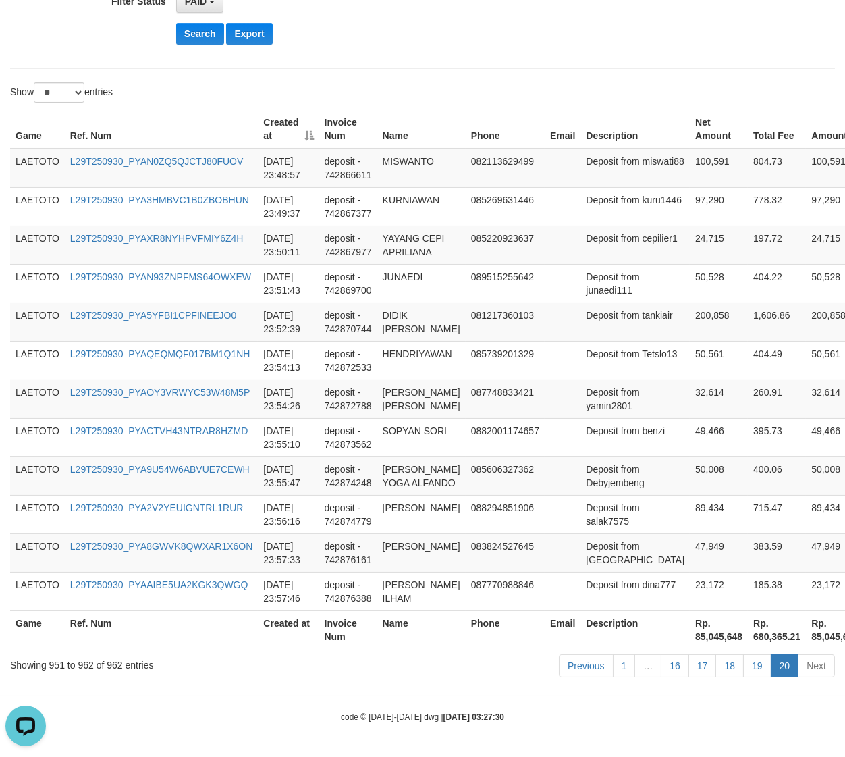
scroll to position [409, 0]
click at [765, 665] on link "19" at bounding box center [757, 665] width 28 height 23
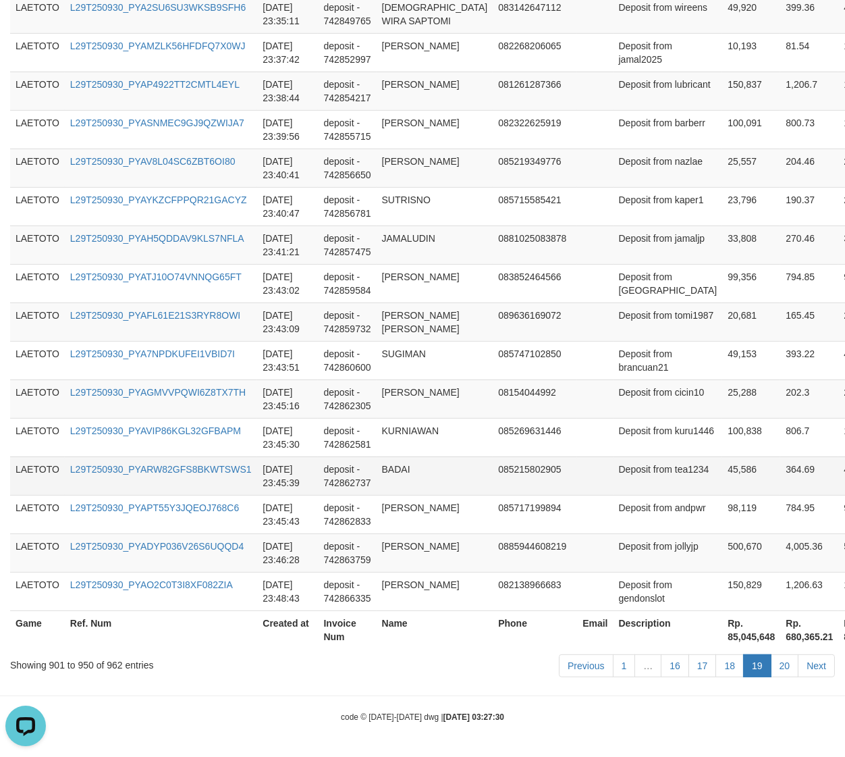
click at [722, 472] on td "45,586" at bounding box center [751, 475] width 58 height 38
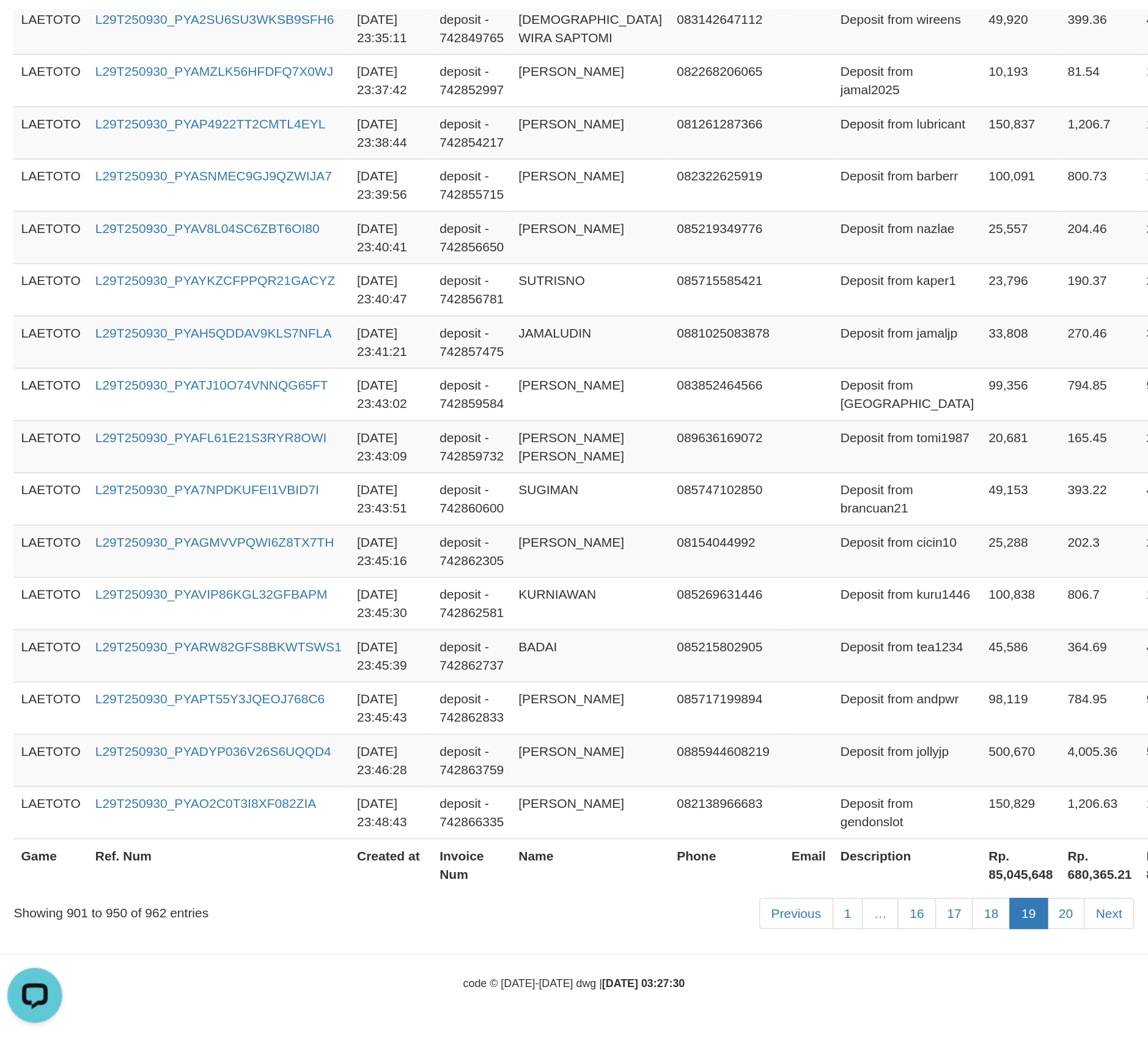
scroll to position [321, 0]
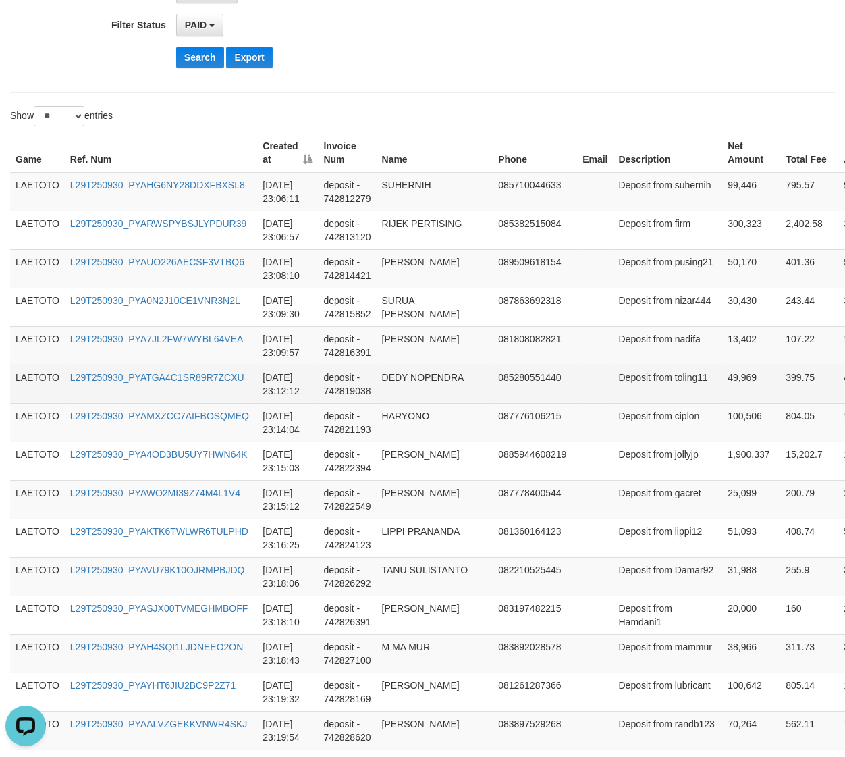
click at [45, 375] on td "LAETOTO" at bounding box center [37, 383] width 55 height 38
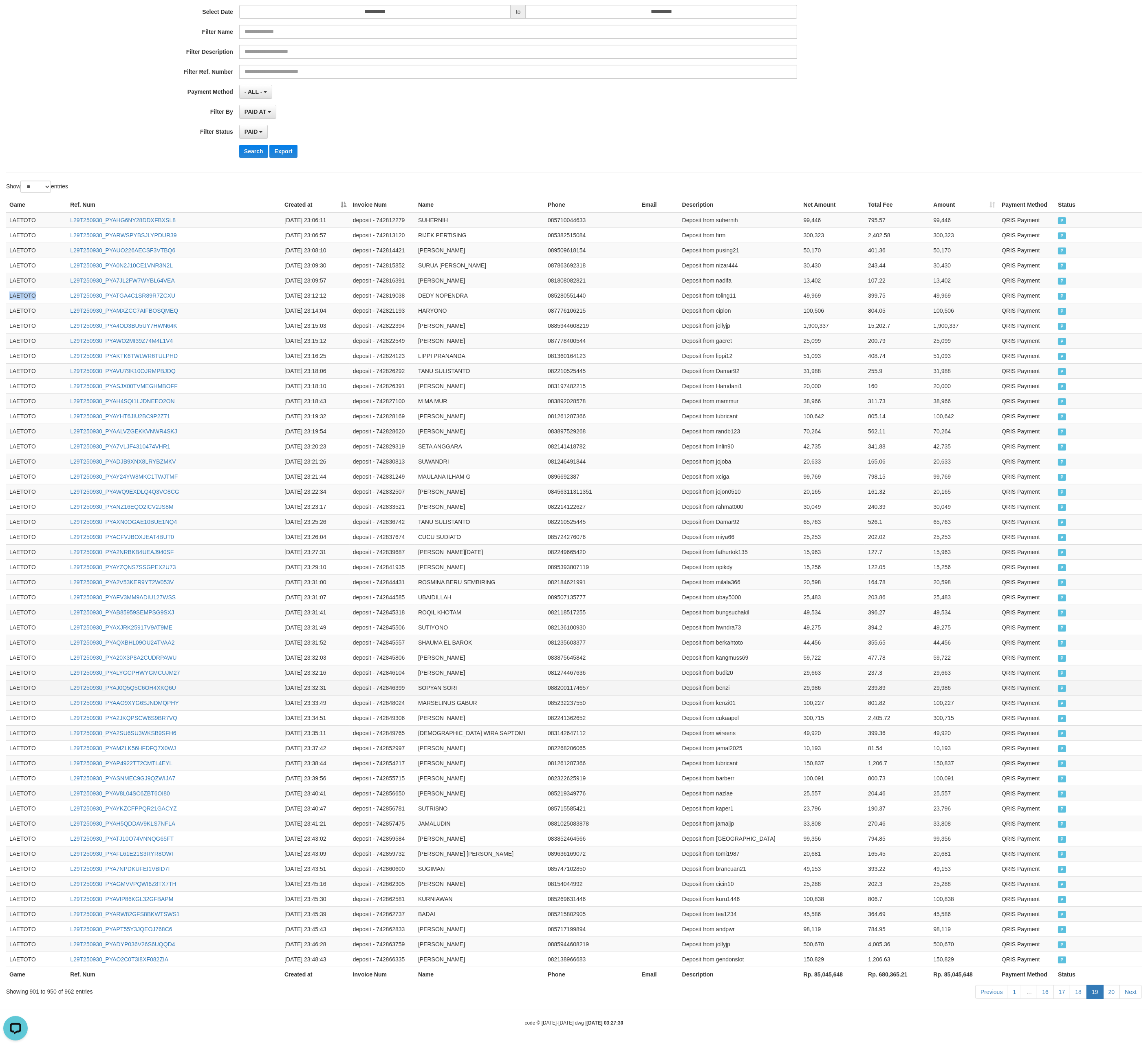
scroll to position [8, 0]
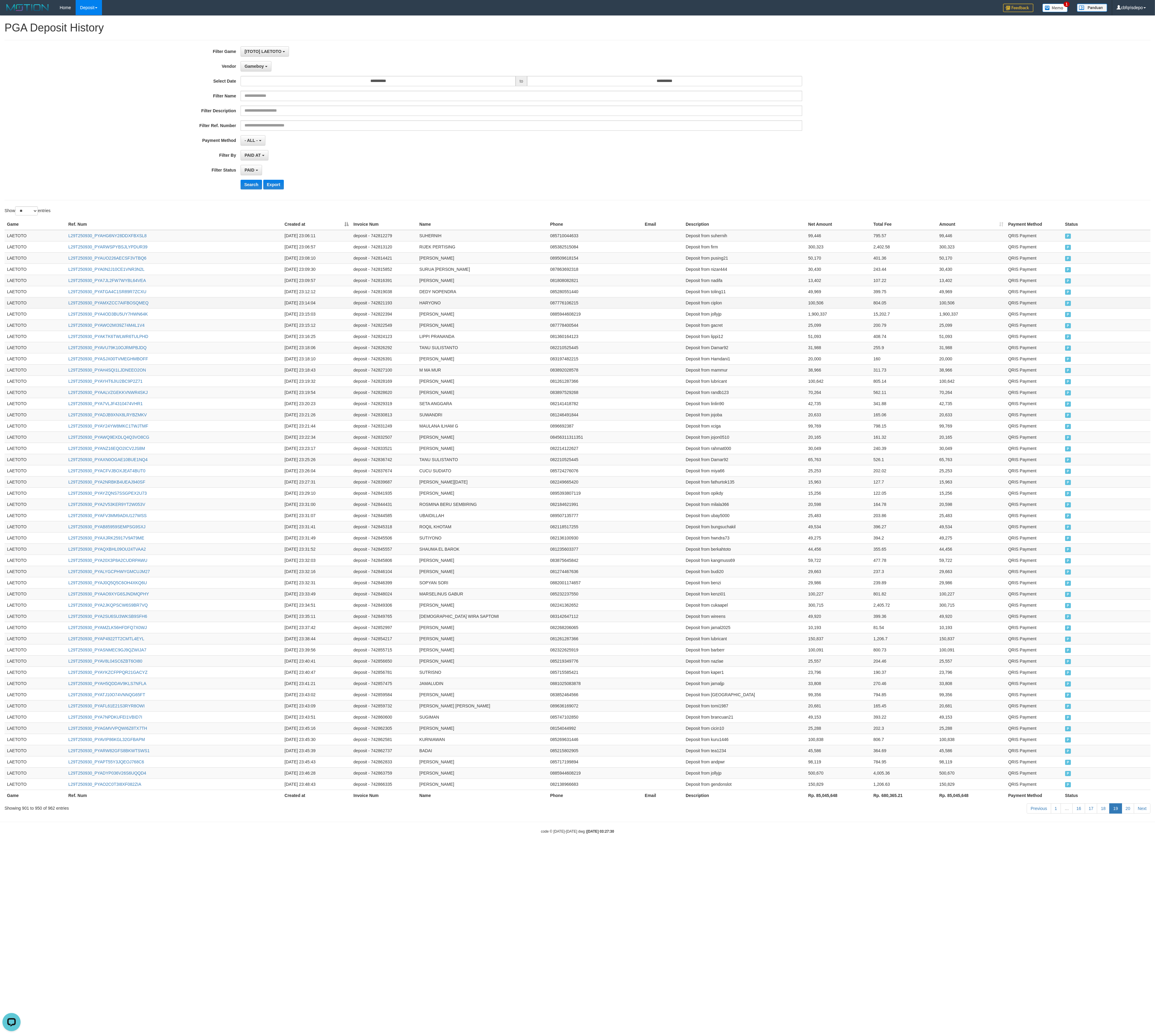
click at [13, 308] on td "LAETOTO" at bounding box center [35, 303] width 61 height 11
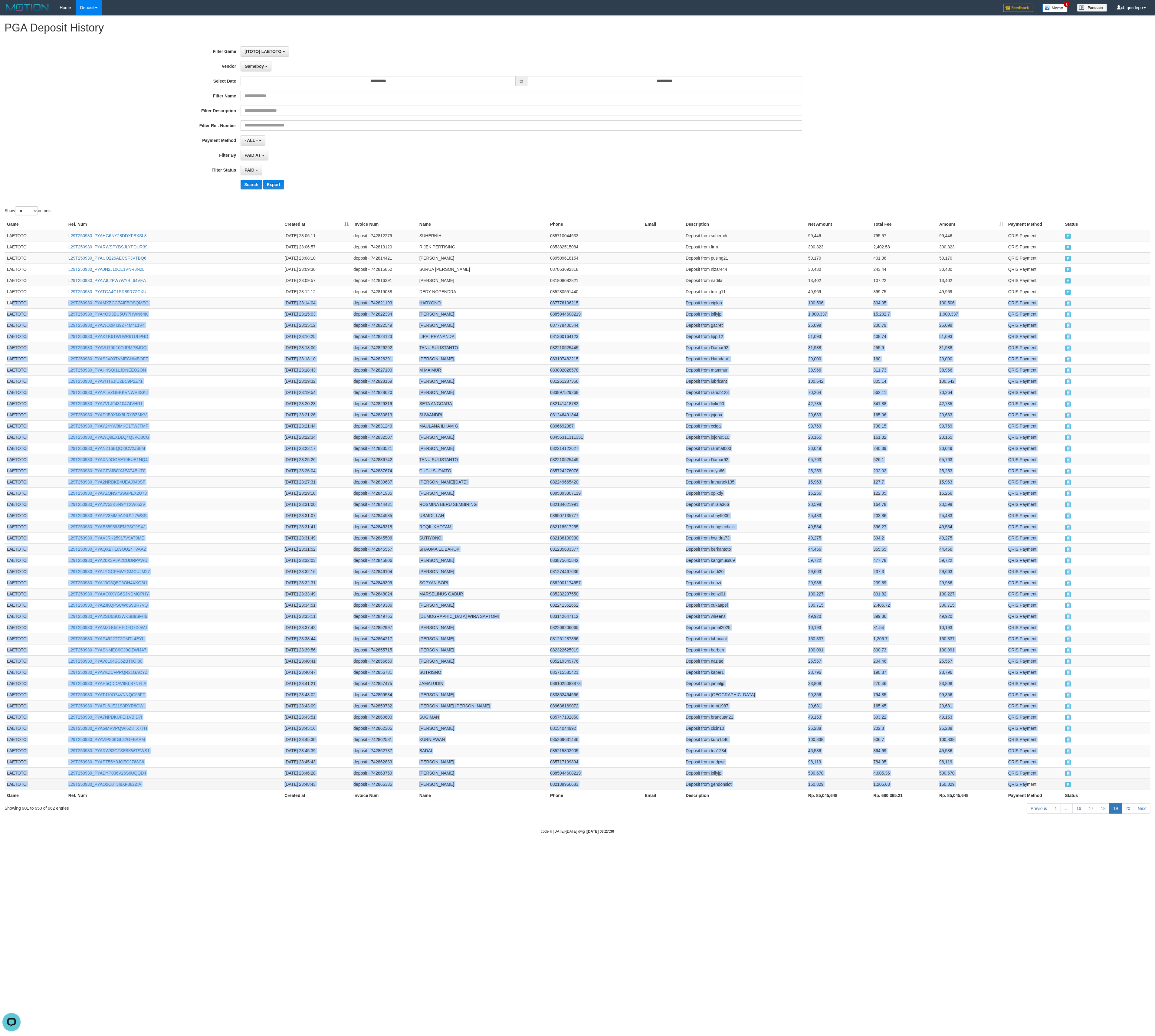
click at [385, 345] on td "QRIS Payment" at bounding box center [1034, 784] width 57 height 11
copy tbody "ETOTO L29T250930_PYAMXZCC7AIFBOSQMEQ [DATE] 23:14:04 deposit - 742821193 HARYON…"
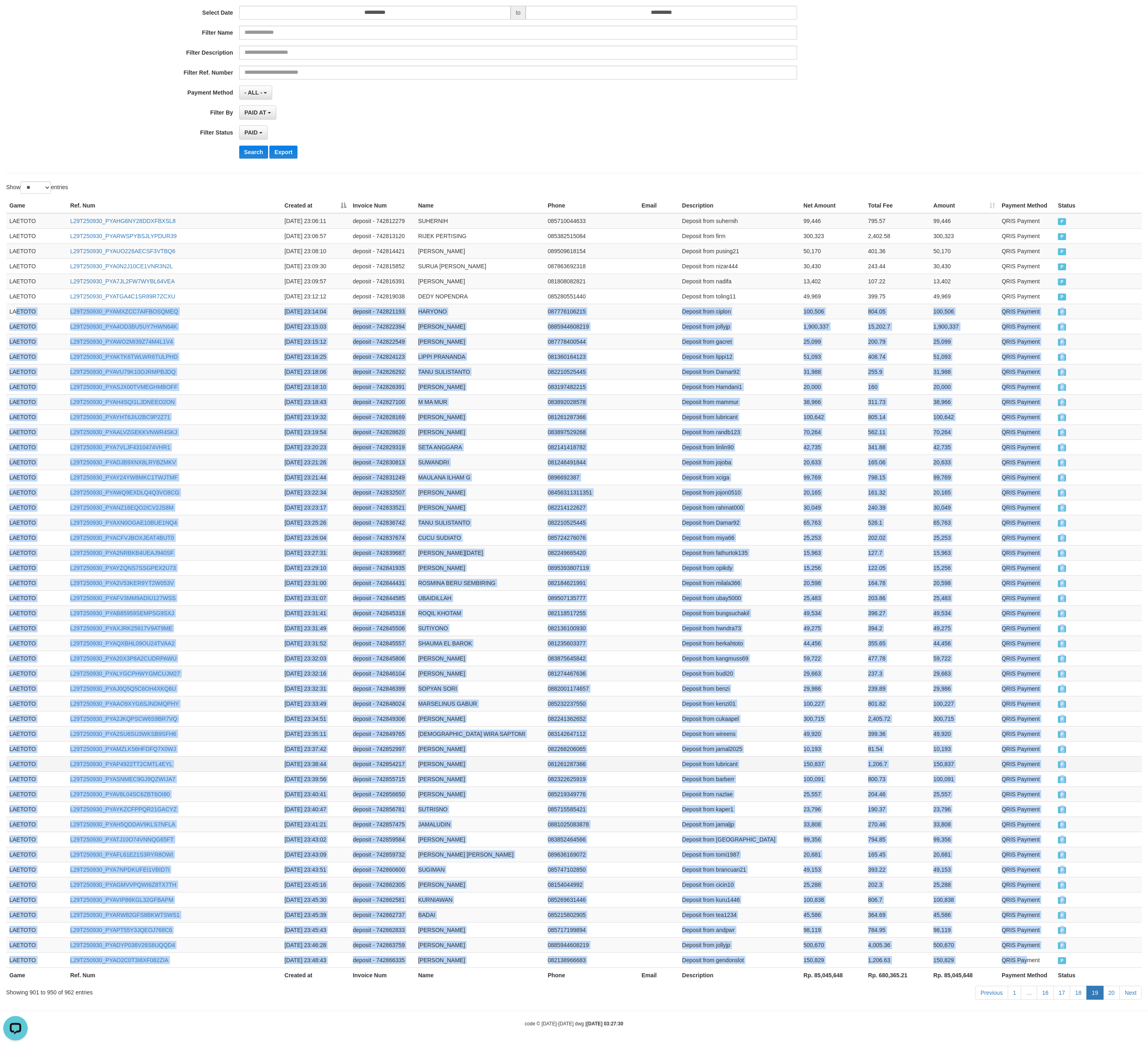
scroll to position [147, 0]
click at [481, 465] on td "[PERSON_NAME]" at bounding box center [479, 657] width 130 height 15
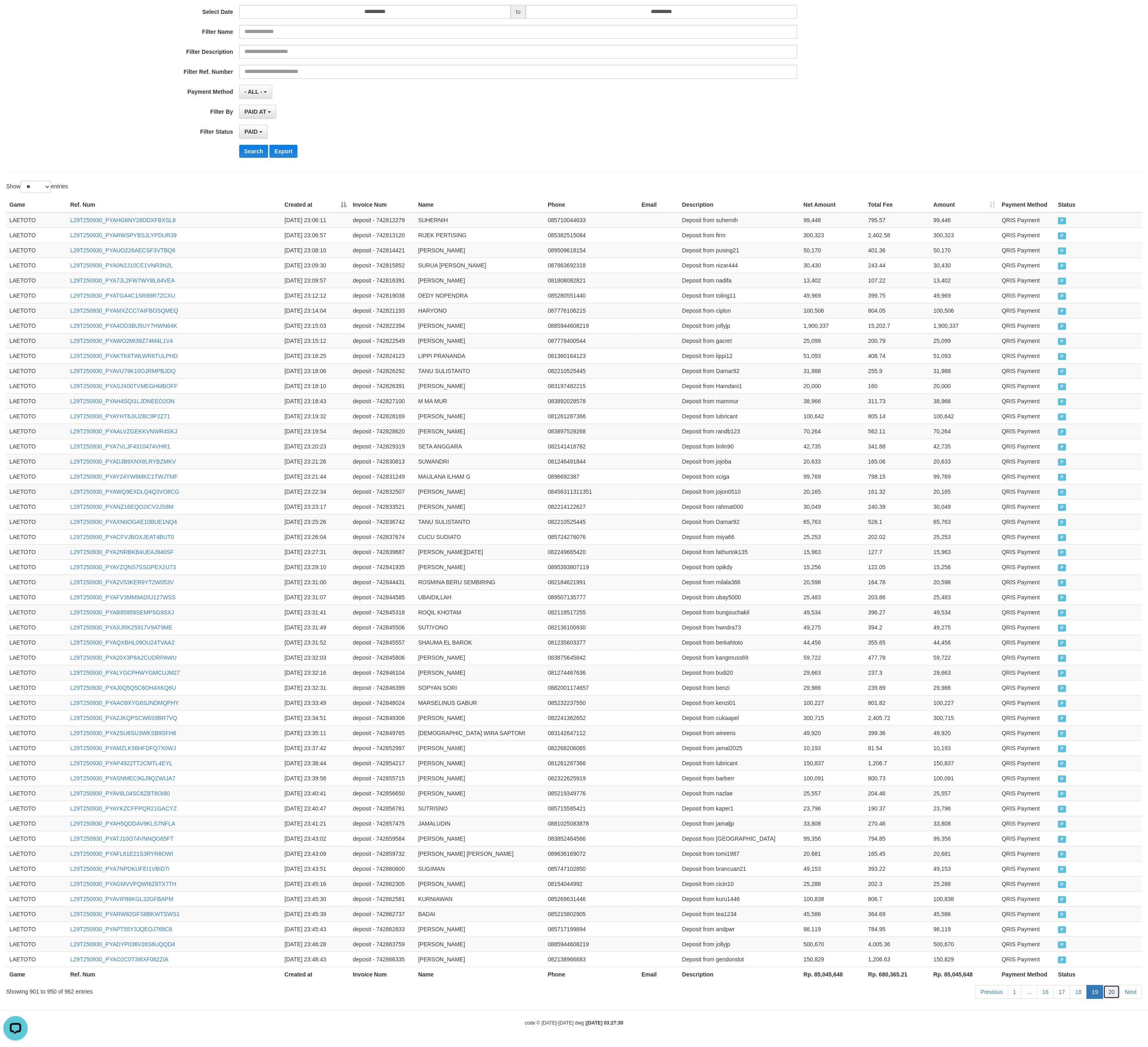
click at [518, 465] on link "20" at bounding box center [1112, 991] width 17 height 14
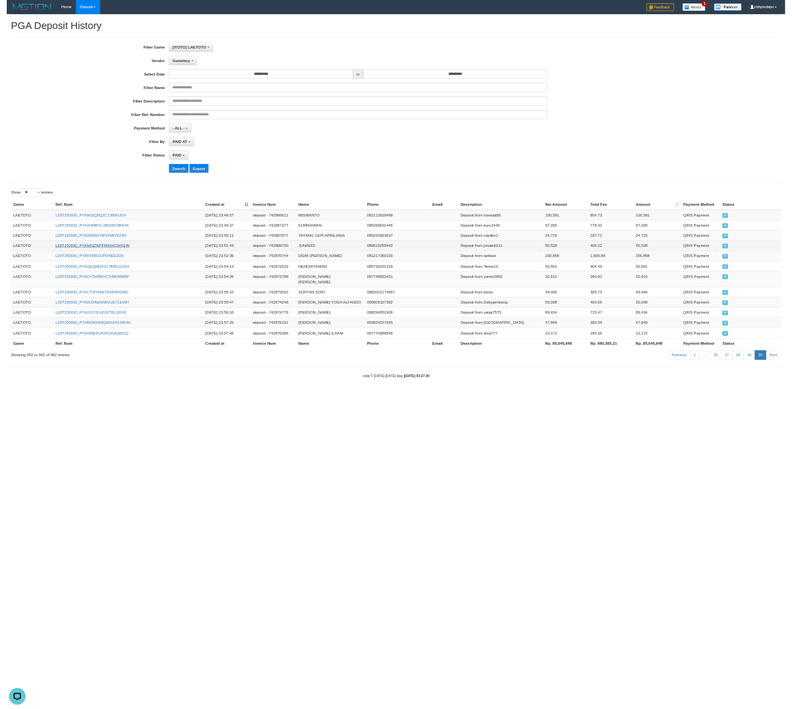
scroll to position [0, 0]
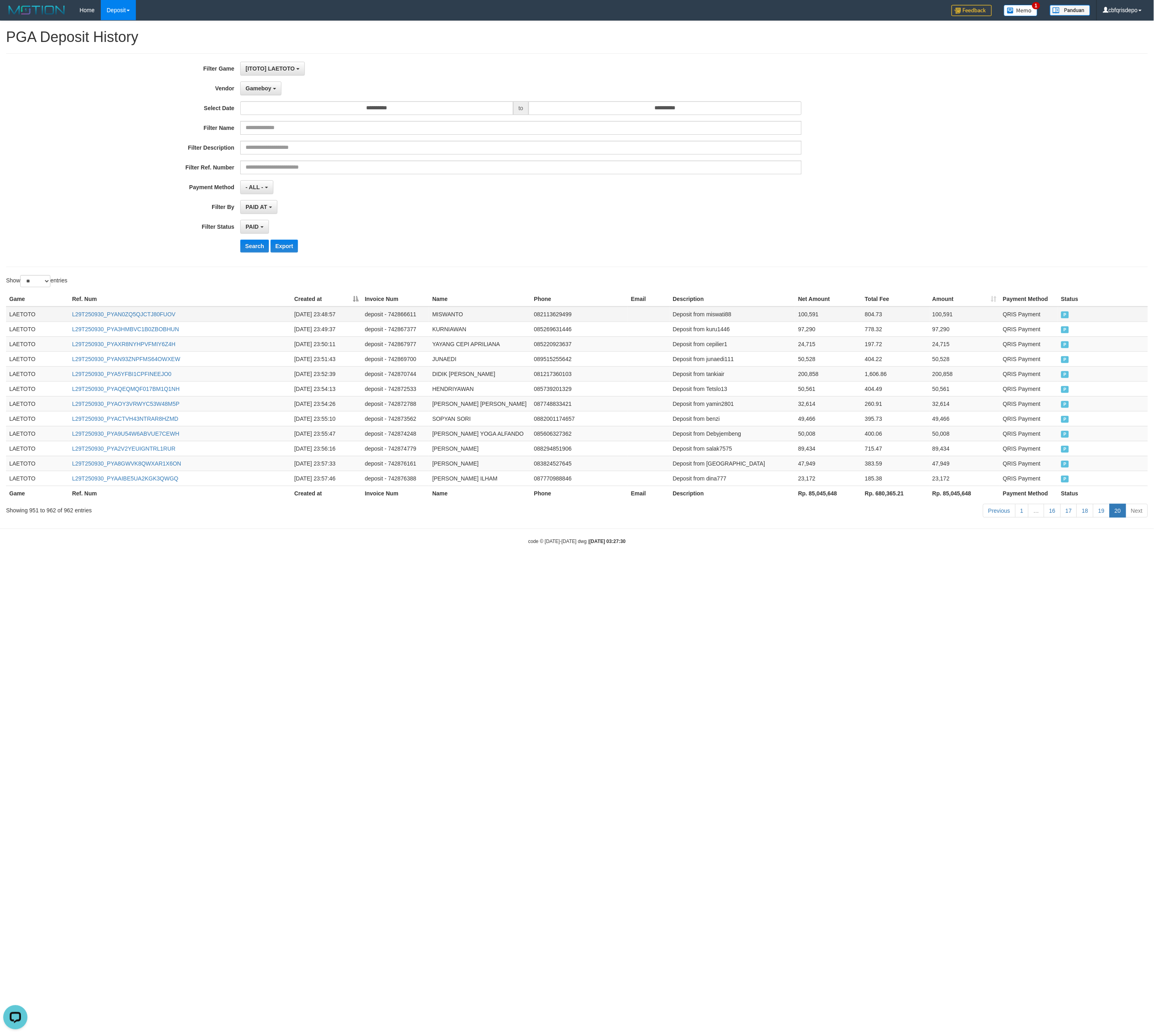
click at [20, 322] on td "LAETOTO" at bounding box center [37, 314] width 63 height 16
click at [513, 460] on th "Payment Method" at bounding box center [1029, 493] width 58 height 15
click at [24, 322] on td "LAETOTO" at bounding box center [37, 314] width 63 height 16
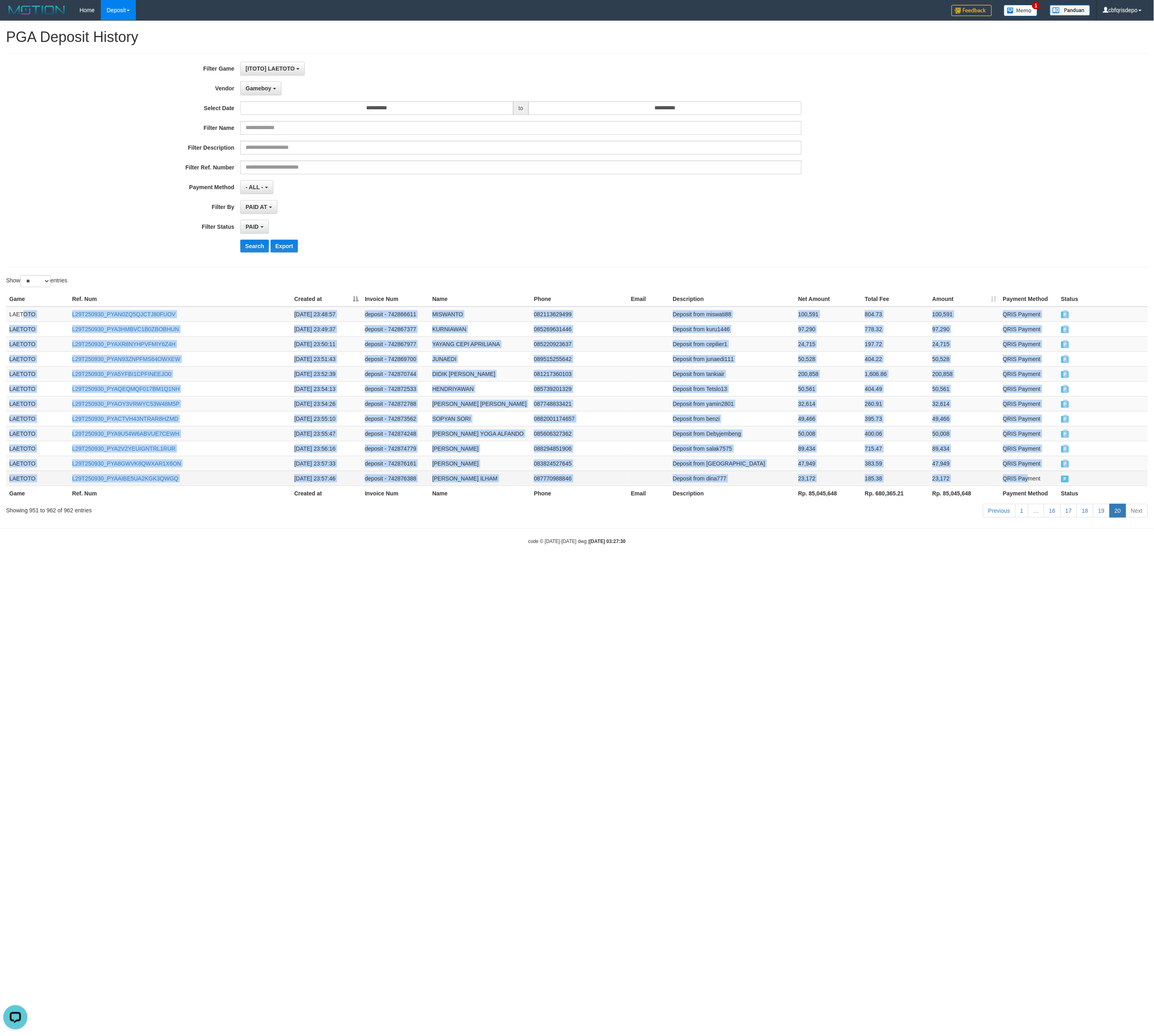
click at [513, 460] on td "QRIS Payment" at bounding box center [1029, 478] width 58 height 15
copy tbody "OTO L29T250930_PYAN0ZQ5QJCTJ80FUOV [DATE] 23:48:57 deposit - 742866611 MISWANTO…"
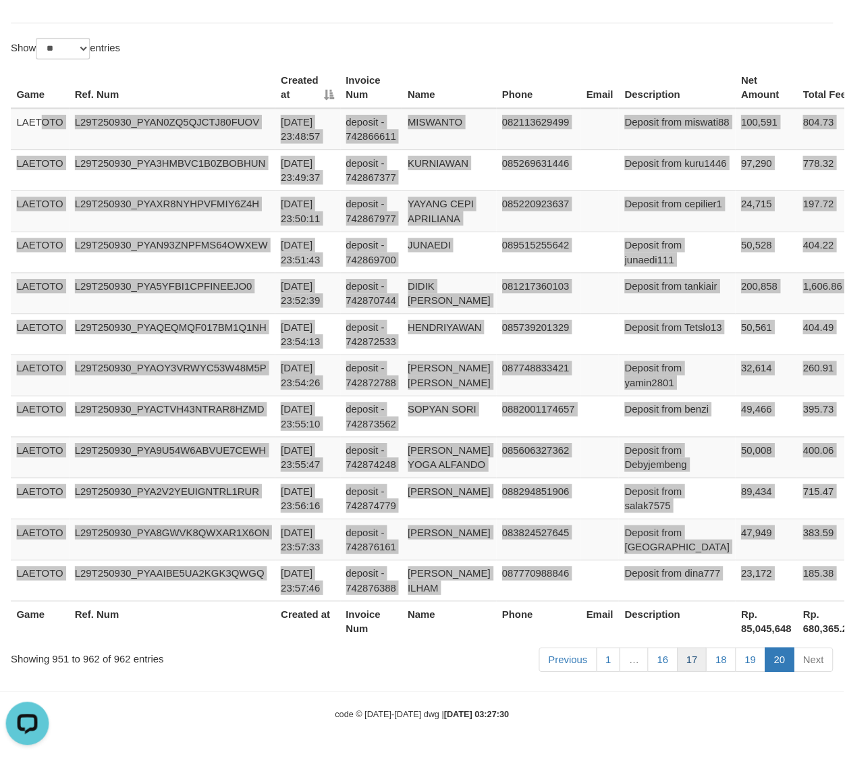
scroll to position [14, 0]
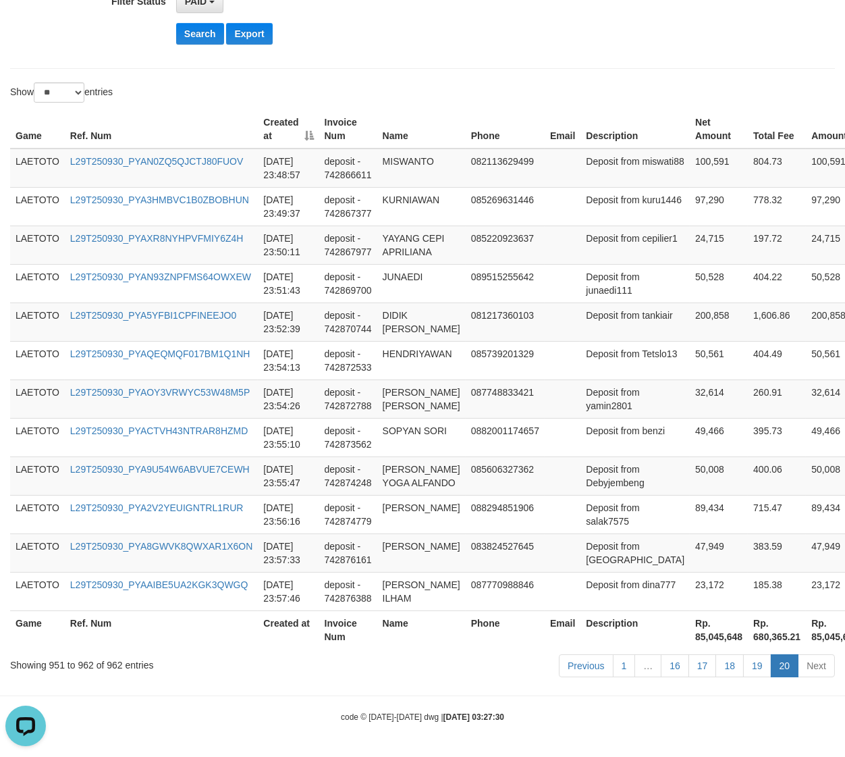
click at [690, 636] on th "Rp. 85,045,648" at bounding box center [719, 629] width 58 height 38
copy th "85,045,648"
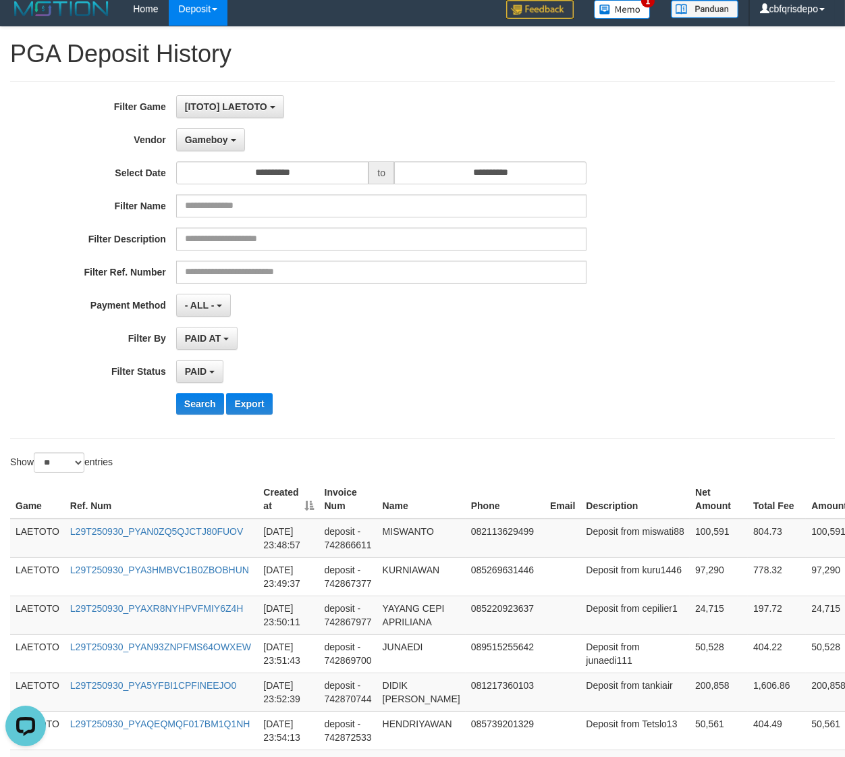
scroll to position [0, 0]
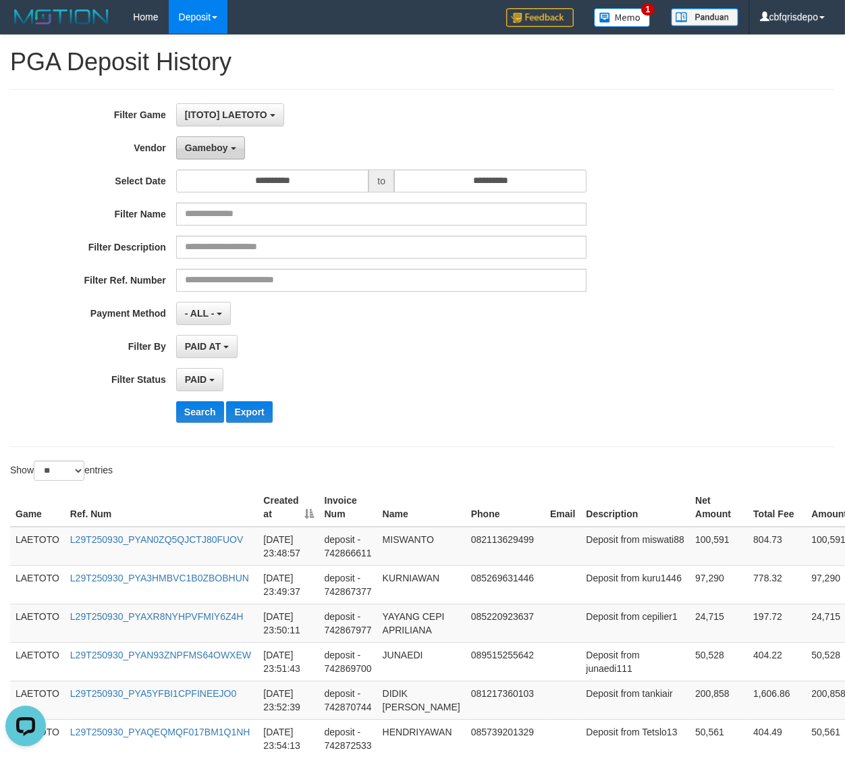
drag, startPoint x: 204, startPoint y: 138, endPoint x: 209, endPoint y: 152, distance: 14.9
click at [204, 138] on button "Gameboy" at bounding box center [210, 147] width 69 height 23
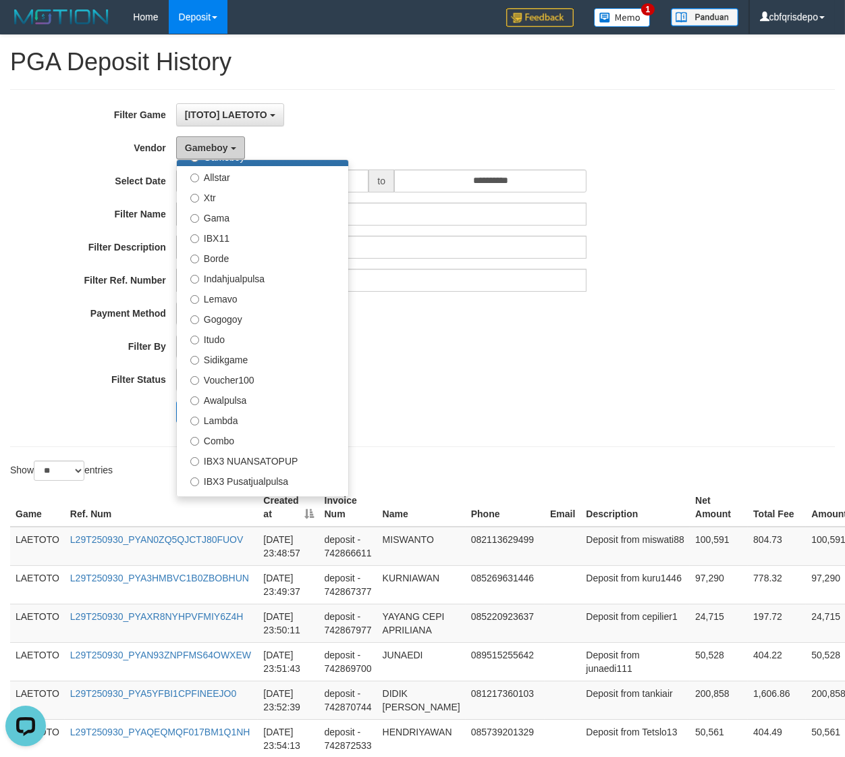
scroll to position [503, 0]
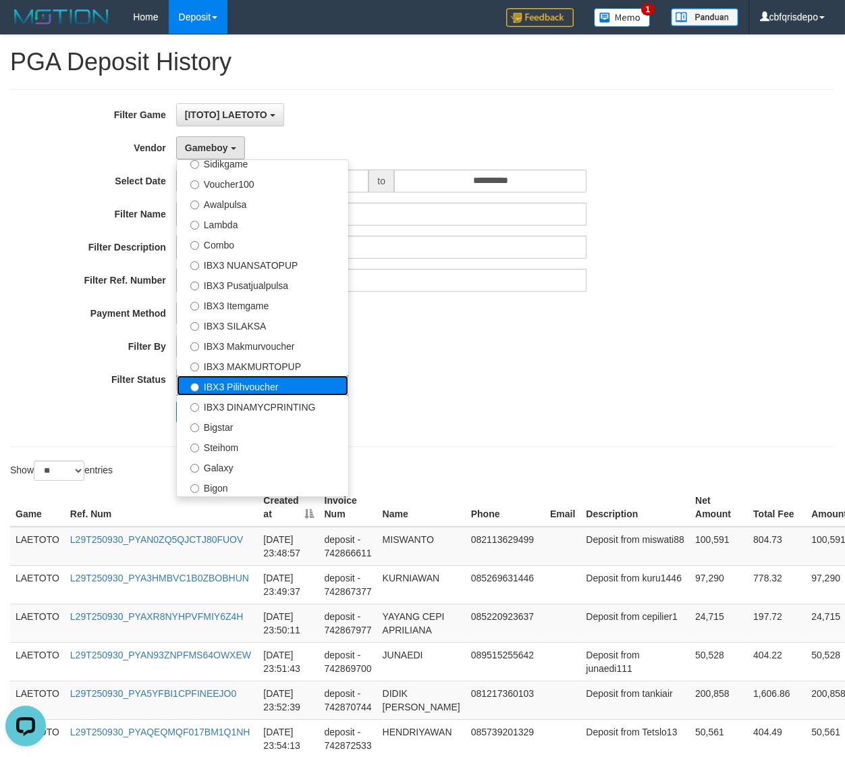
click at [284, 383] on label "IBX3 Pilihvoucher" at bounding box center [262, 385] width 171 height 20
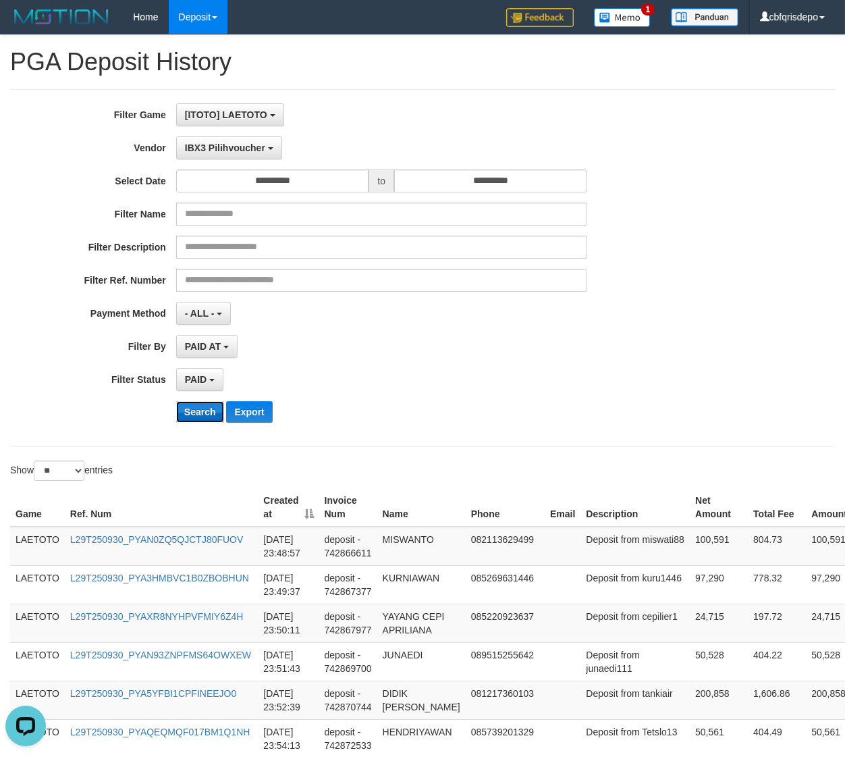
click at [195, 414] on button "Search" at bounding box center [200, 412] width 48 height 22
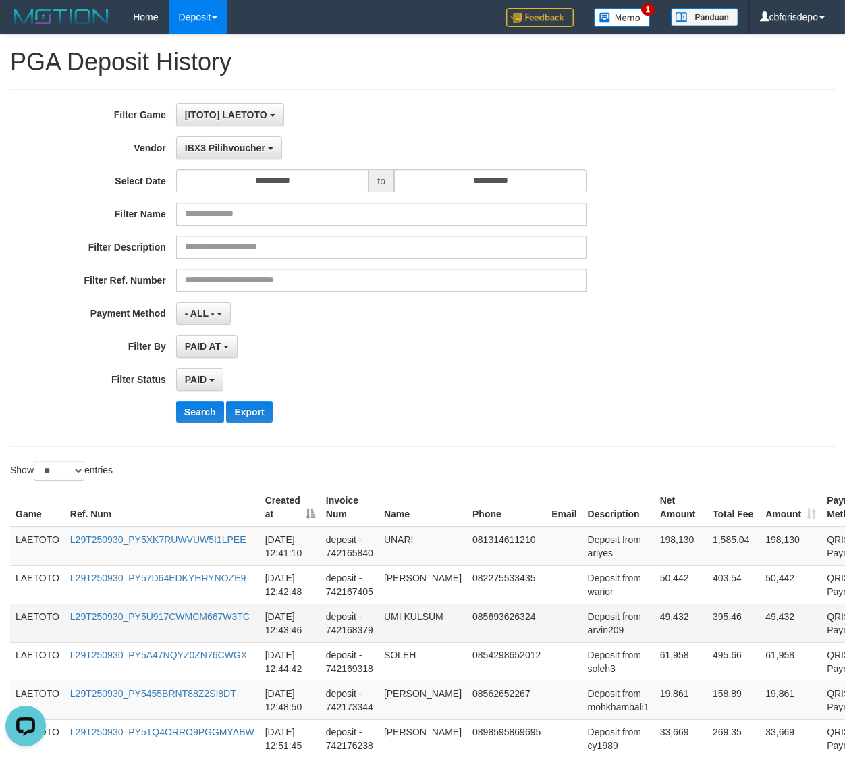
click at [489, 620] on td "085693626324" at bounding box center [506, 622] width 79 height 38
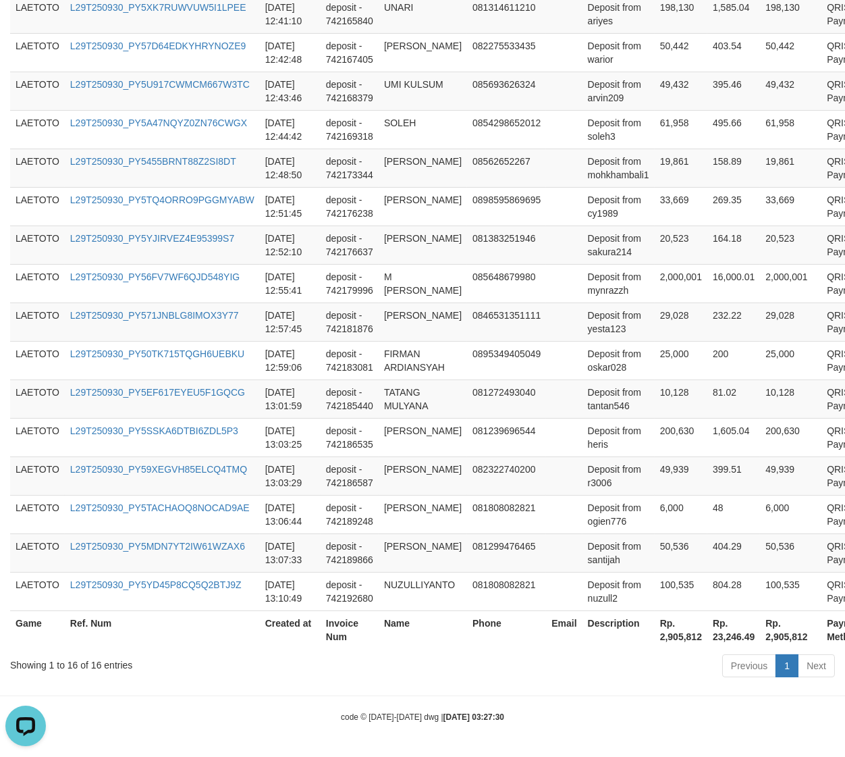
click at [674, 636] on th "Rp. 2,905,812" at bounding box center [681, 629] width 53 height 38
copy th "2,905,812"
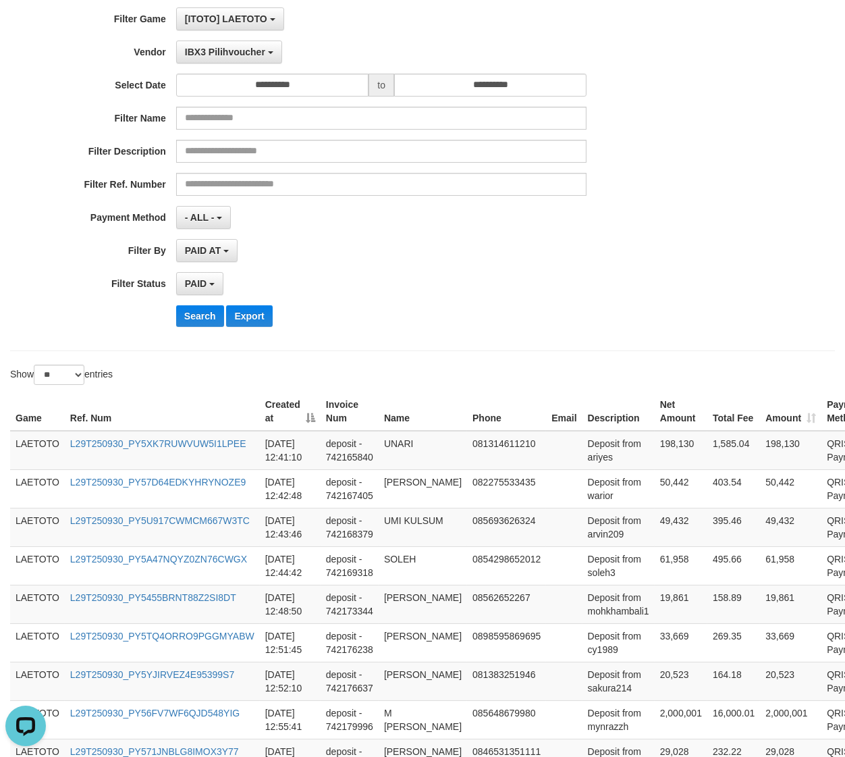
scroll to position [0, 0]
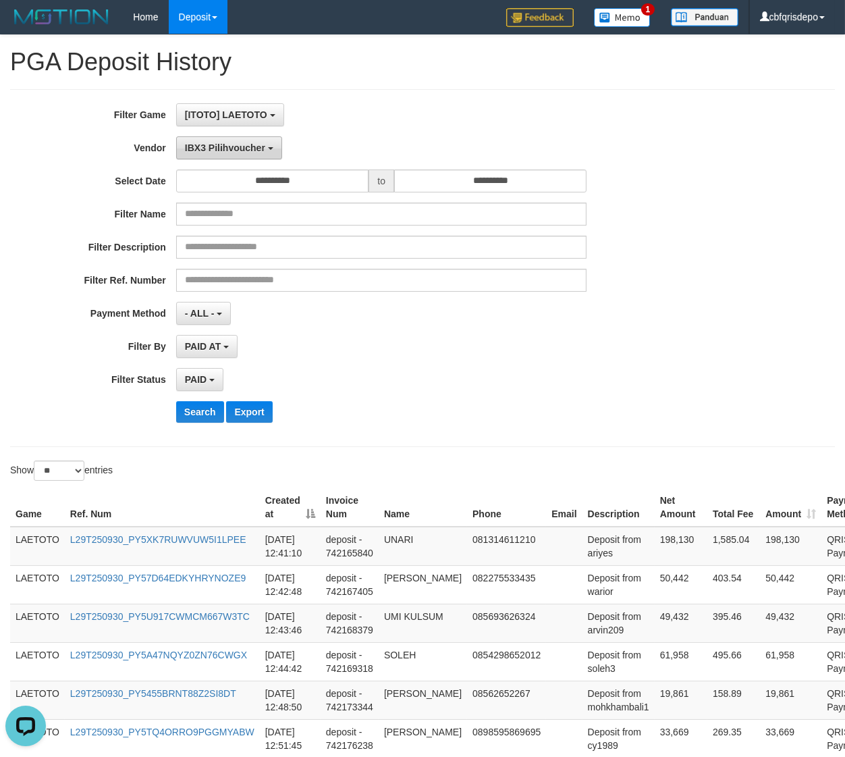
click at [213, 154] on button "IBX3 Pilihvoucher" at bounding box center [229, 147] width 106 height 23
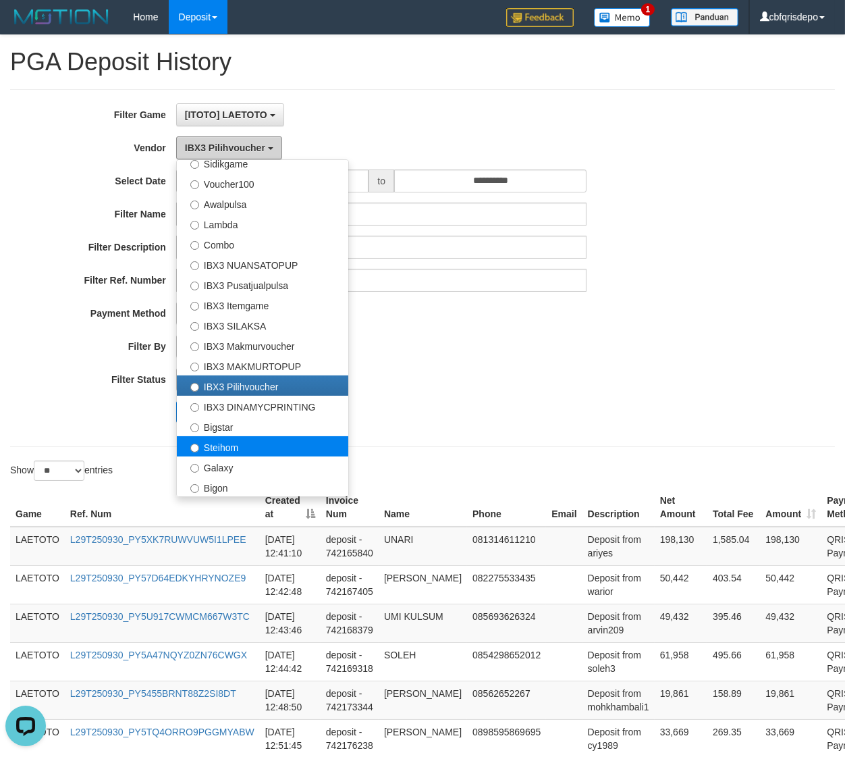
scroll to position [119, 0]
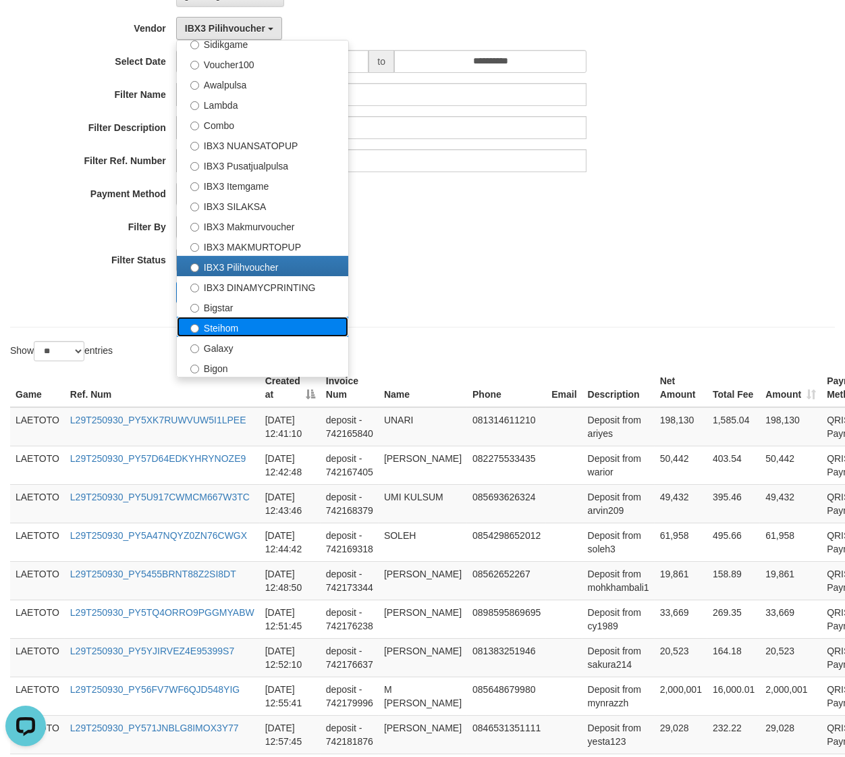
click at [258, 329] on label "Steihom" at bounding box center [262, 327] width 171 height 20
select select "**********"
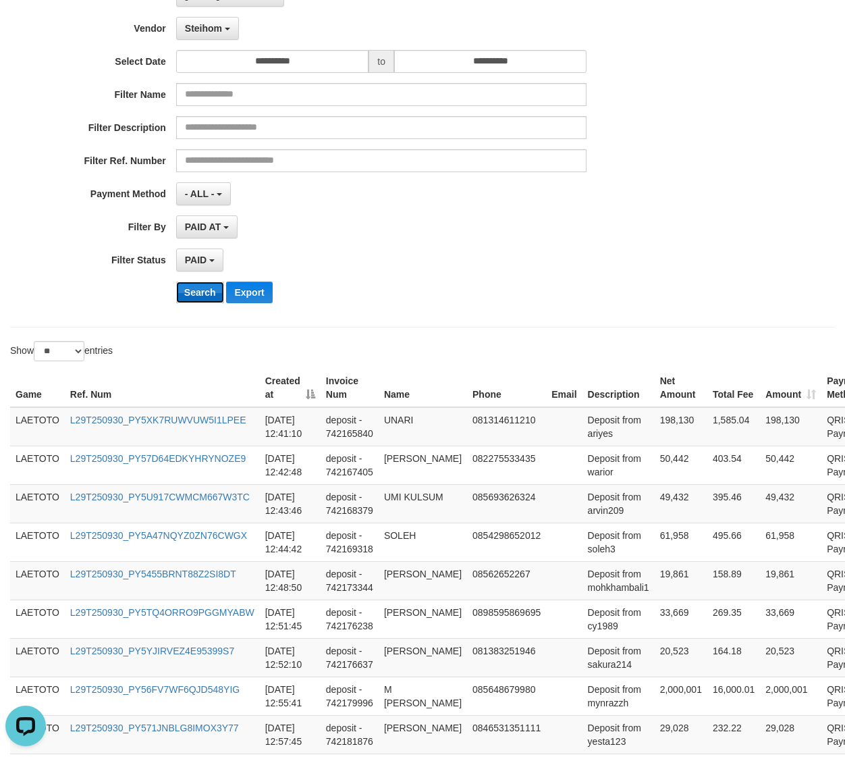
click at [192, 294] on button "Search" at bounding box center [200, 292] width 48 height 22
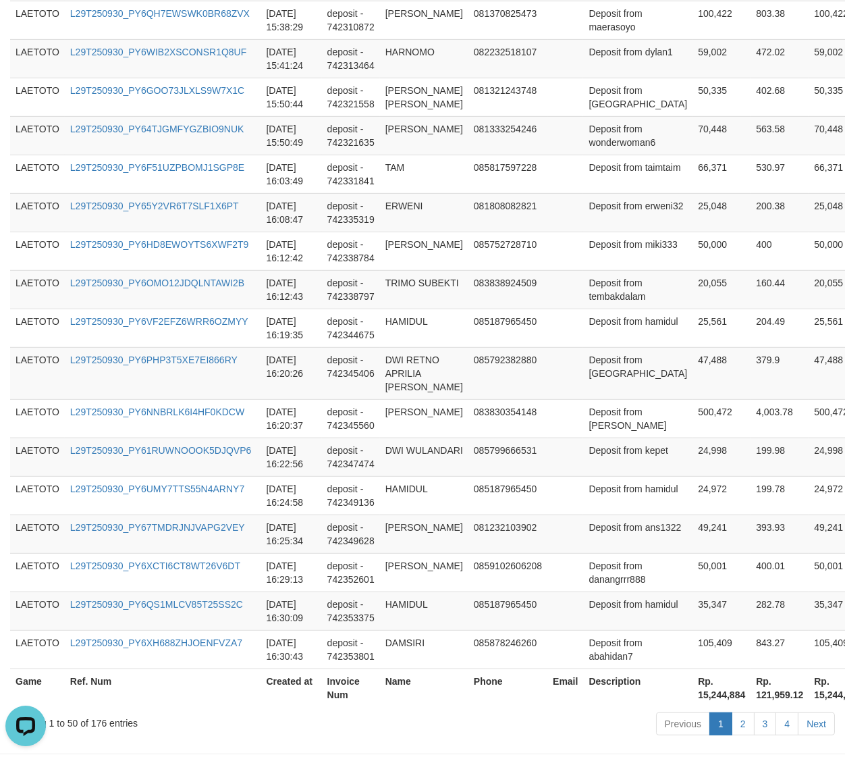
scroll to position [1851, 0]
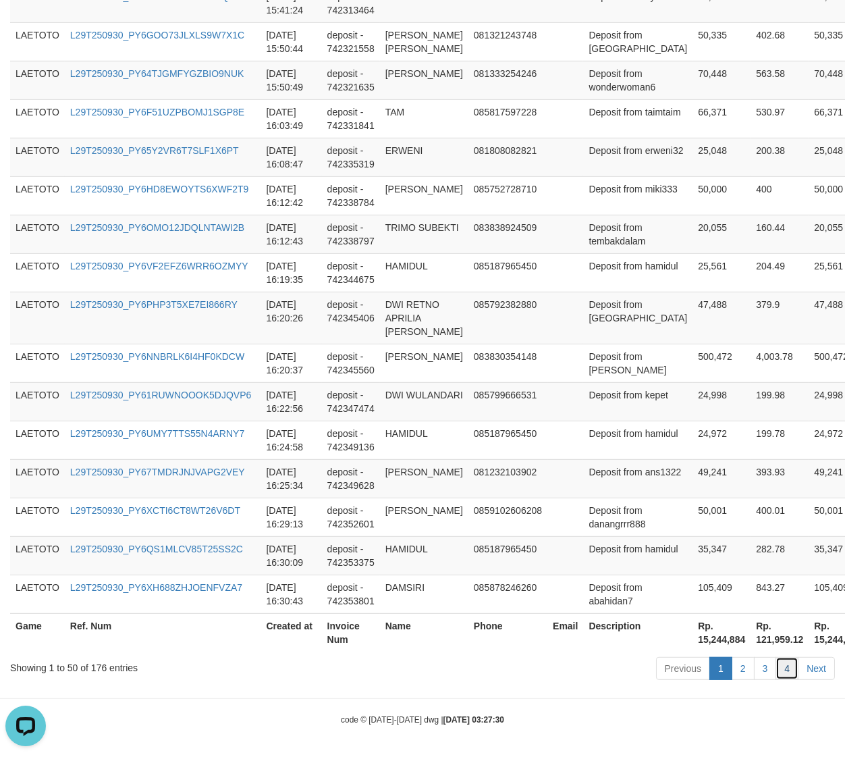
click at [789, 674] on link "4" at bounding box center [786, 668] width 23 height 23
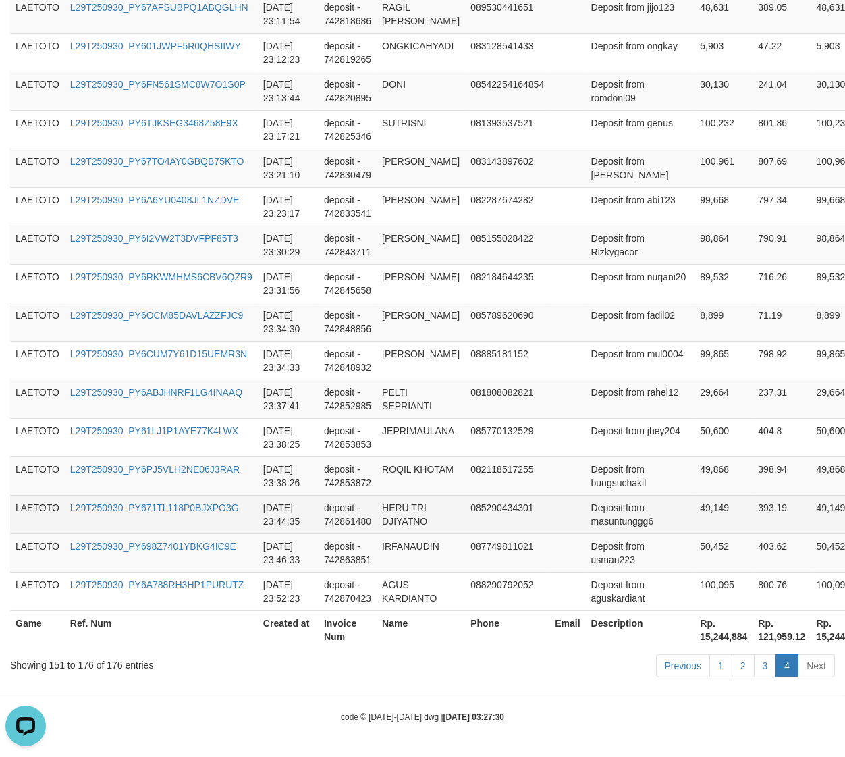
click at [616, 530] on td "Deposit from masuntunggg6" at bounding box center [640, 514] width 109 height 38
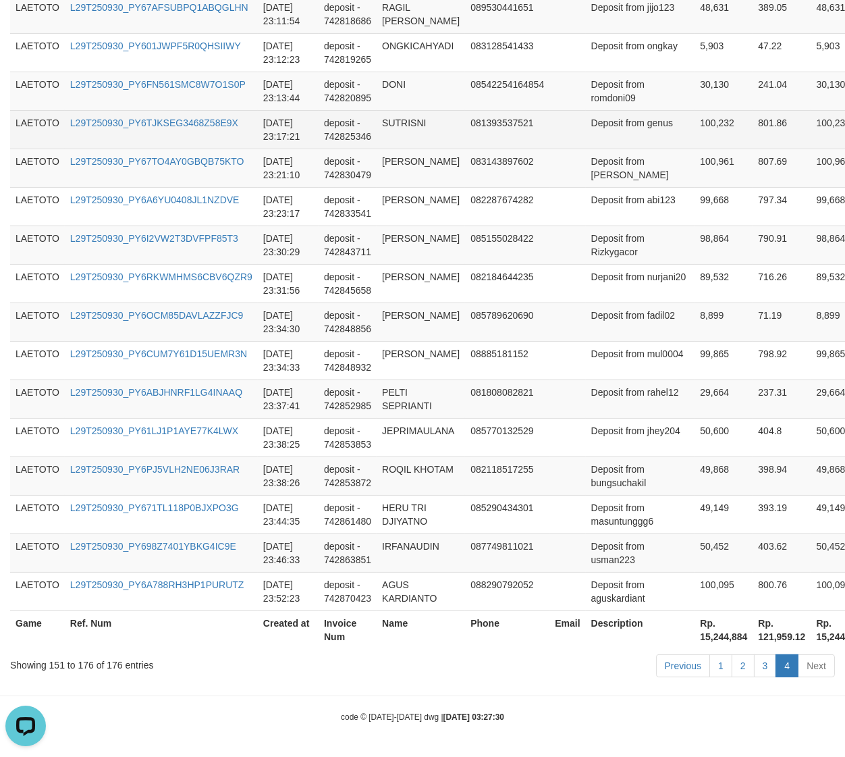
click at [26, 116] on td "LAETOTO" at bounding box center [37, 129] width 55 height 38
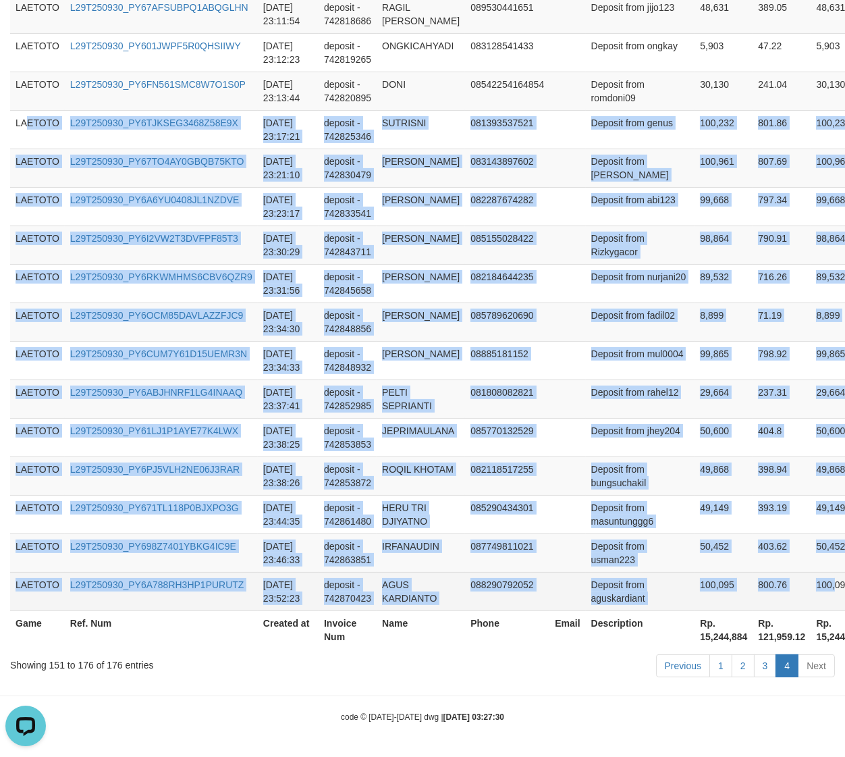
click at [811, 579] on td "100,095" at bounding box center [841, 591] width 61 height 38
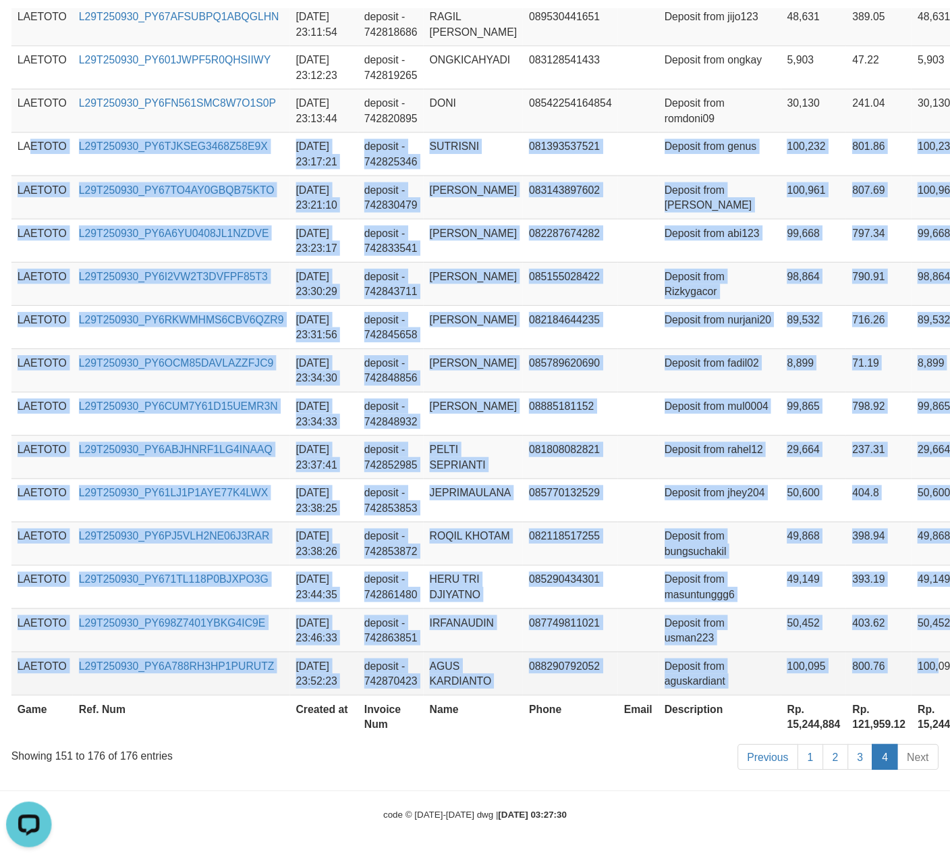
scroll to position [14, 0]
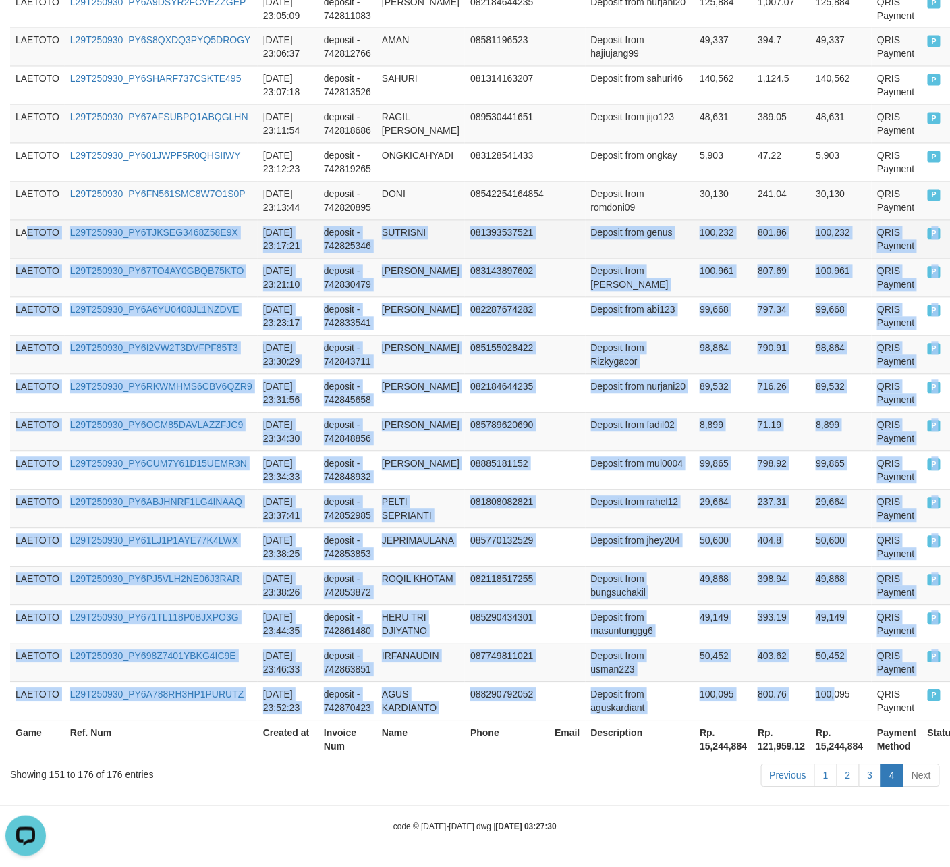
click at [30, 227] on td "LAETOTO" at bounding box center [37, 239] width 55 height 38
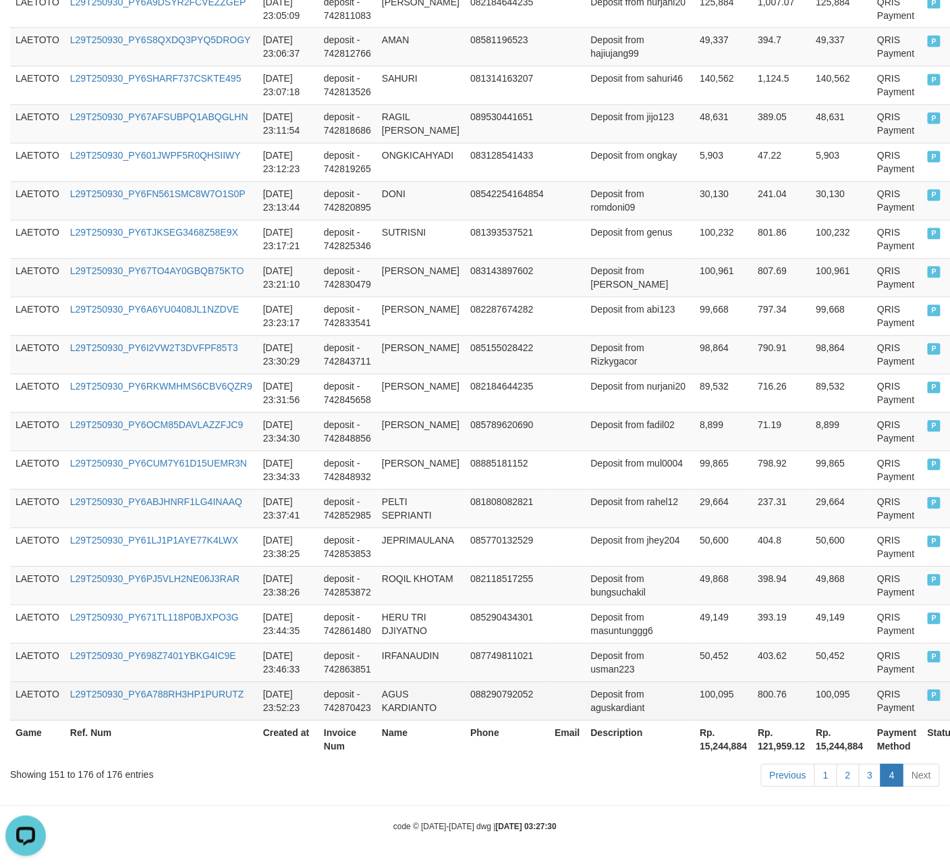
click at [858, 705] on td "QRIS Payment" at bounding box center [897, 701] width 50 height 38
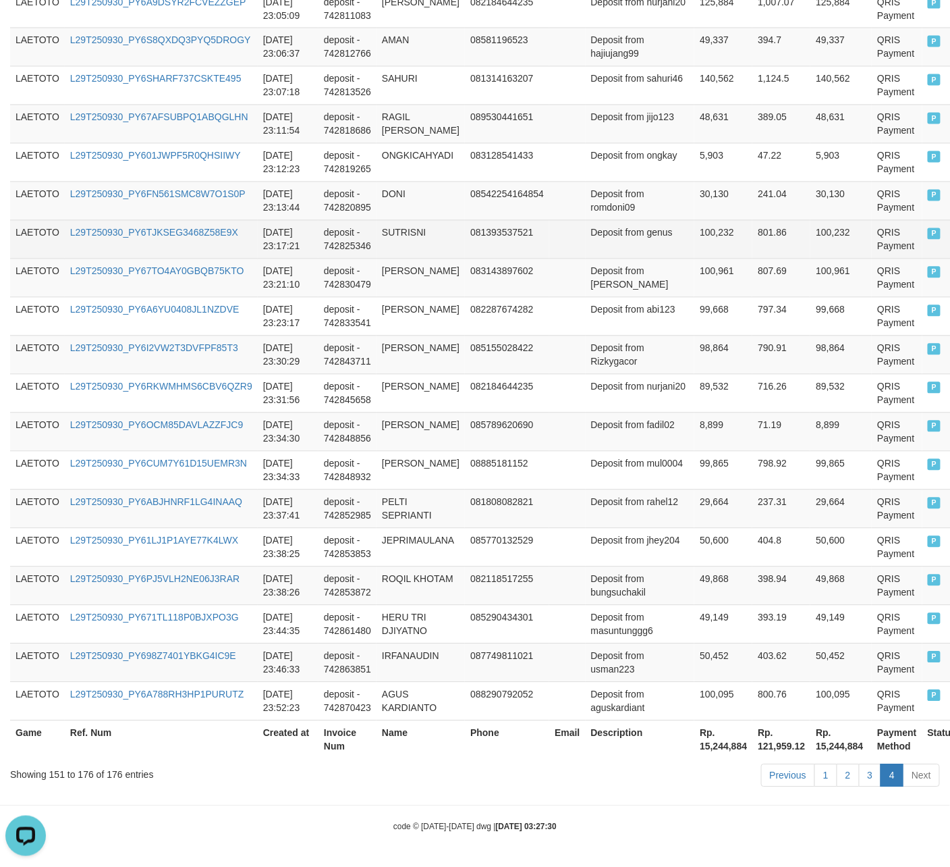
click at [32, 228] on td "LAETOTO" at bounding box center [37, 239] width 55 height 38
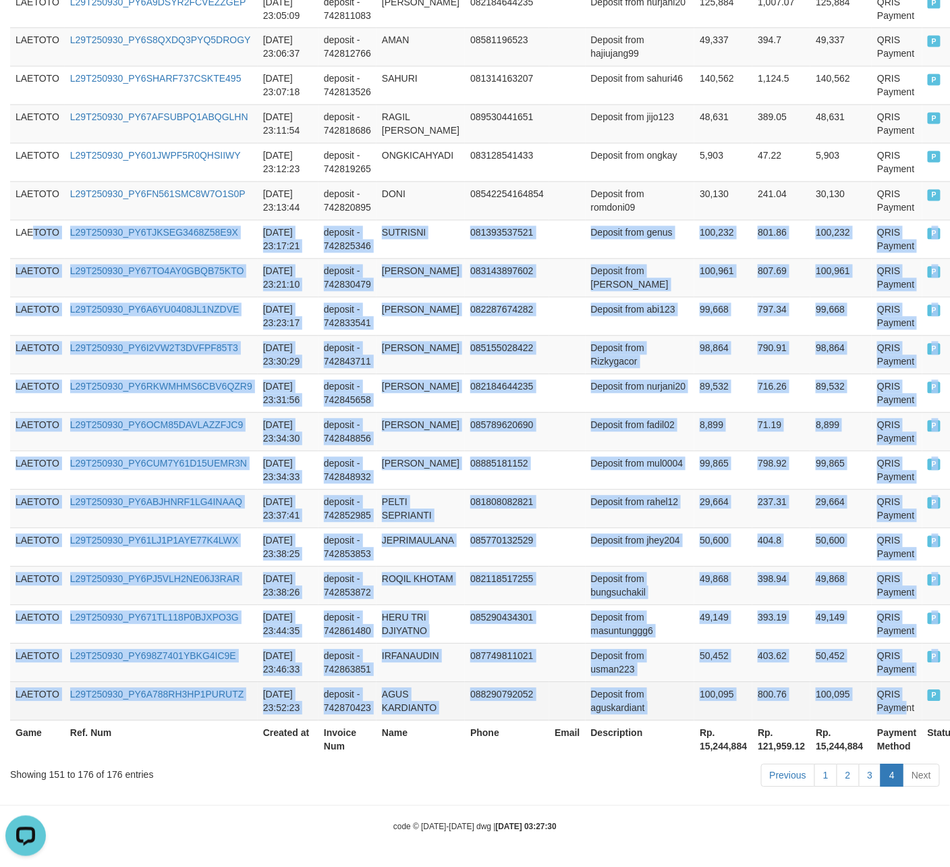
click at [858, 701] on td "QRIS Payment" at bounding box center [897, 701] width 50 height 38
copy tbody "TOTO L29T250930_PY6TJKSEG3468Z58E9X [DATE] 23:17:21 deposit - 742825346 SUTRISN…"
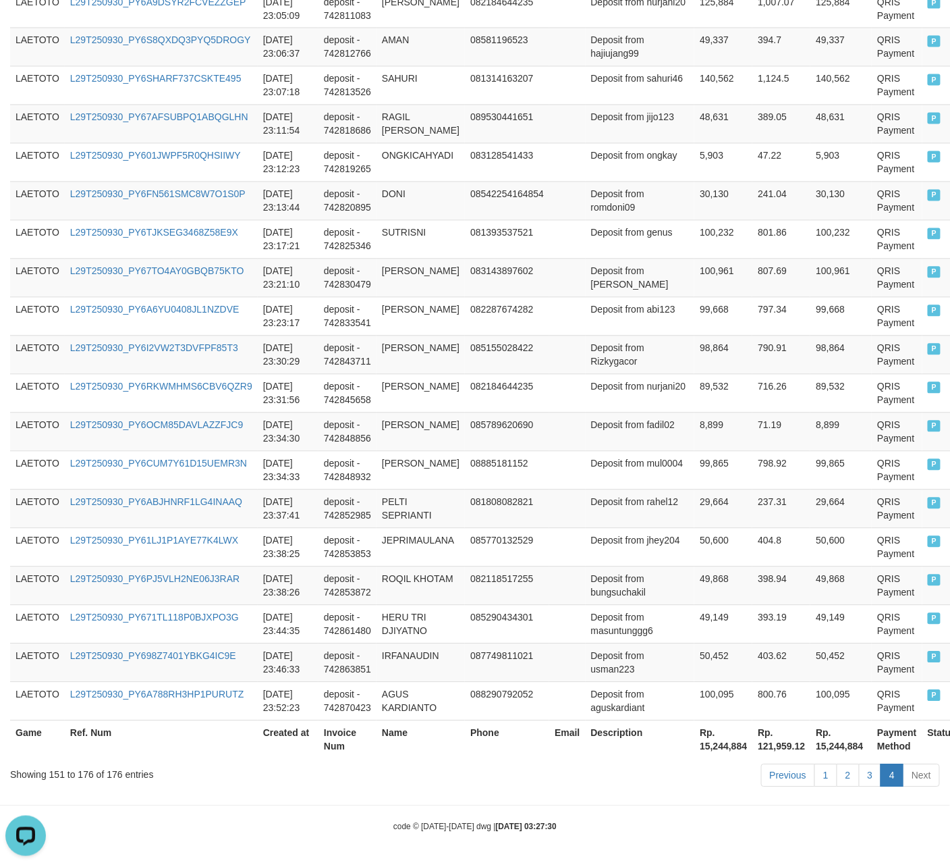
click at [694, 742] on th "Rp. 15,244,884" at bounding box center [723, 739] width 58 height 38
copy th "15,244,884"
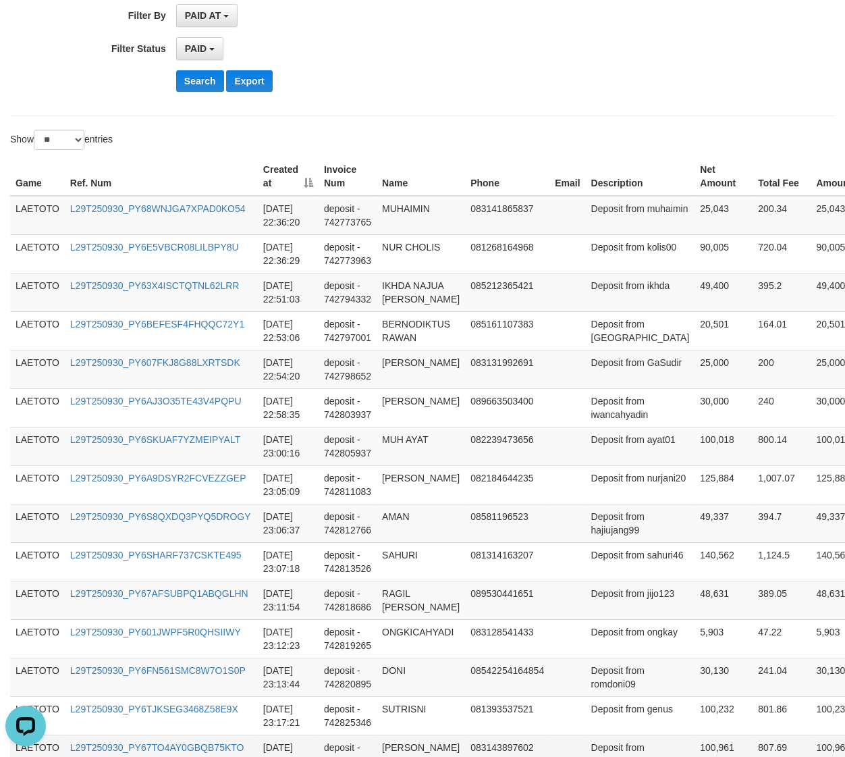
scroll to position [0, 0]
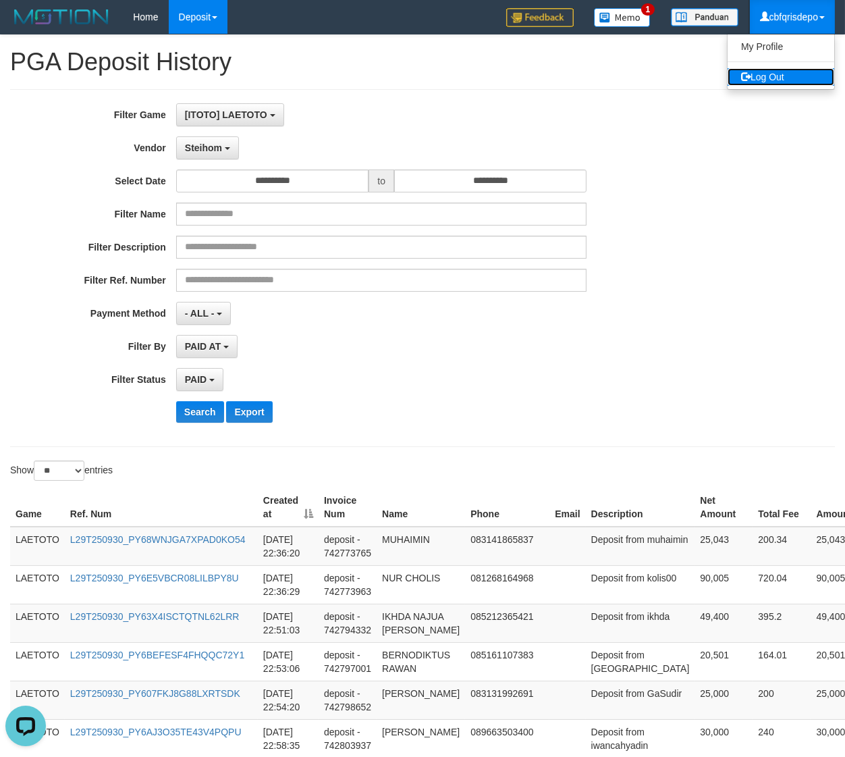
click at [786, 68] on link "Log Out" at bounding box center [781, 77] width 107 height 18
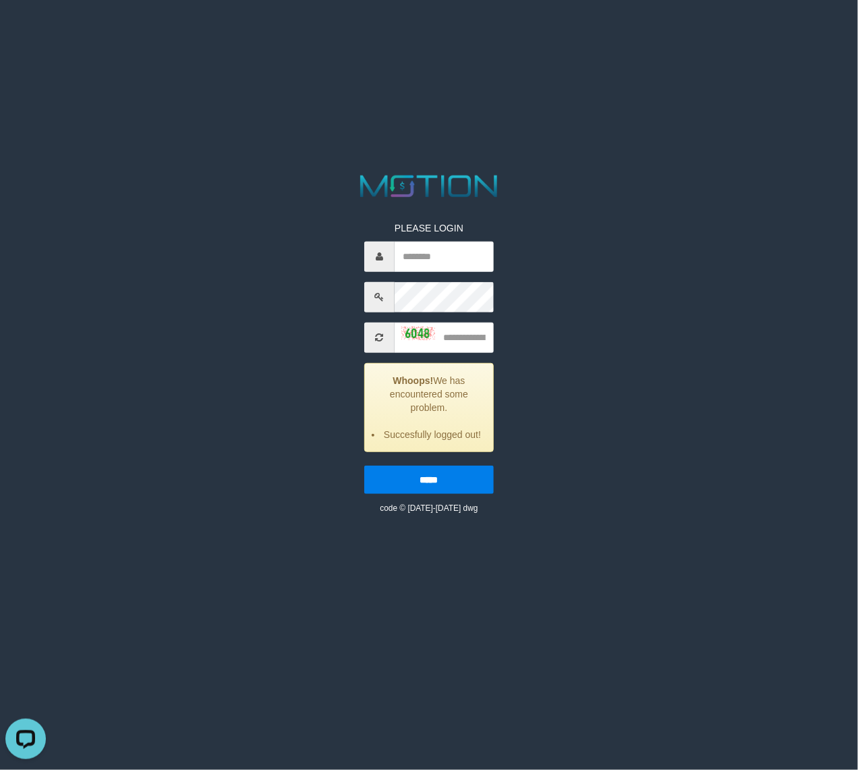
click at [190, 34] on html "PLEASE LOGIN Whoops! We has encountered some problem. Succesfully logged out! *…" at bounding box center [429, 17] width 858 height 34
